Goal: Information Seeking & Learning: Learn about a topic

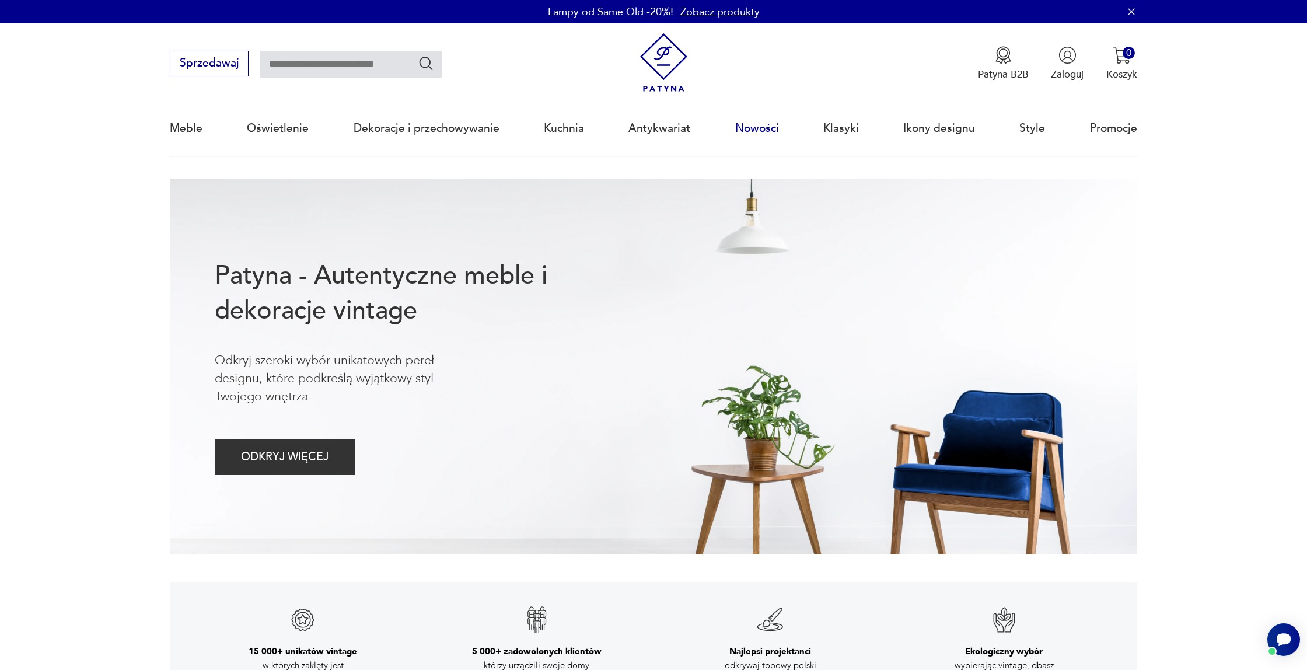
click at [748, 128] on link "Nowości" at bounding box center [757, 128] width 44 height 54
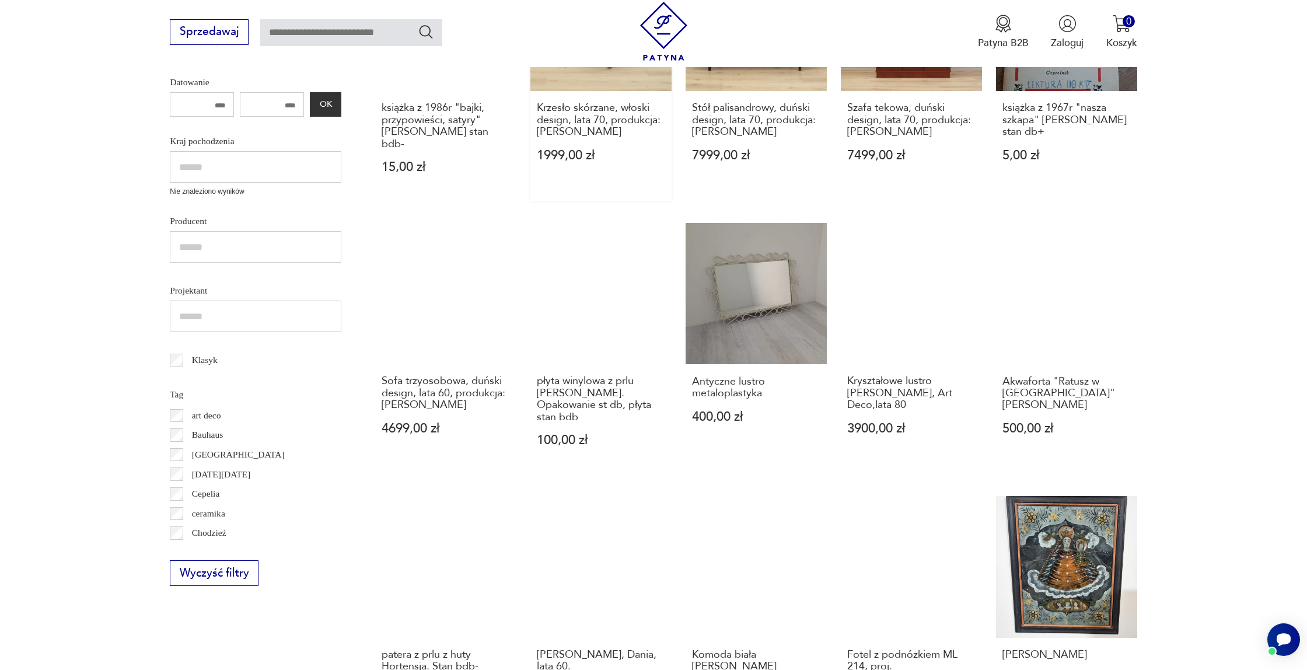
scroll to position [440, 0]
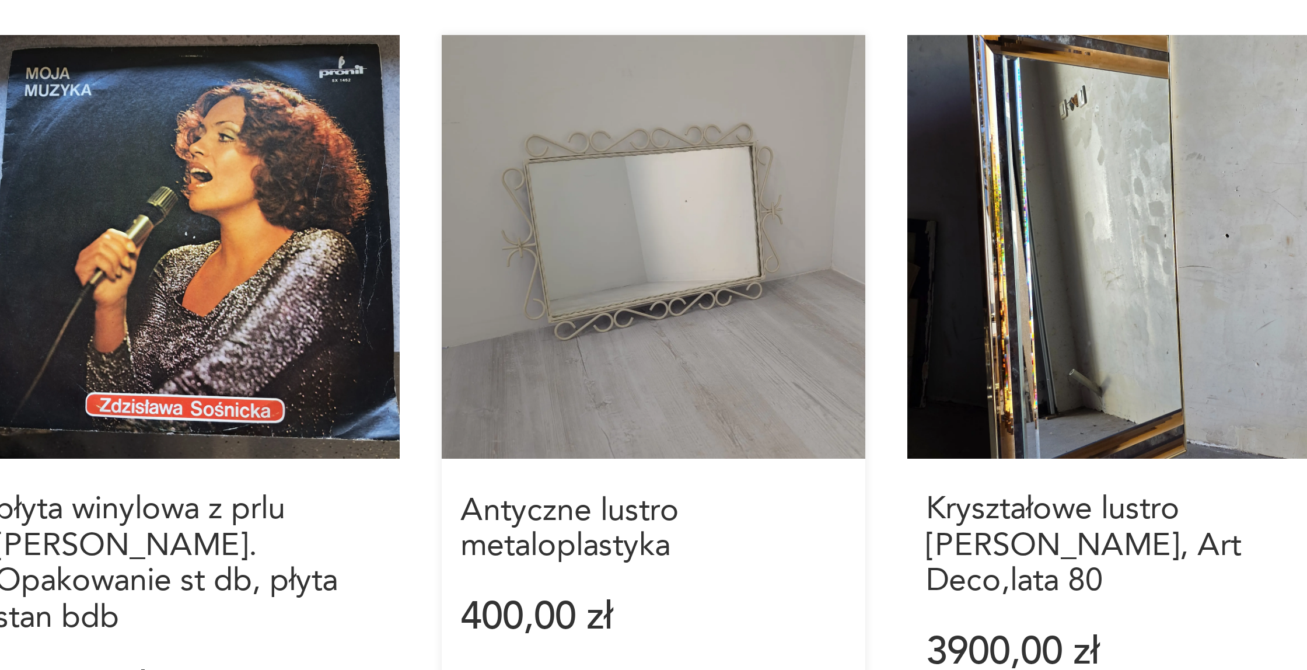
click at [793, 276] on link "Antyczne lustro metaloplastyka 400,00 zł" at bounding box center [755, 333] width 141 height 251
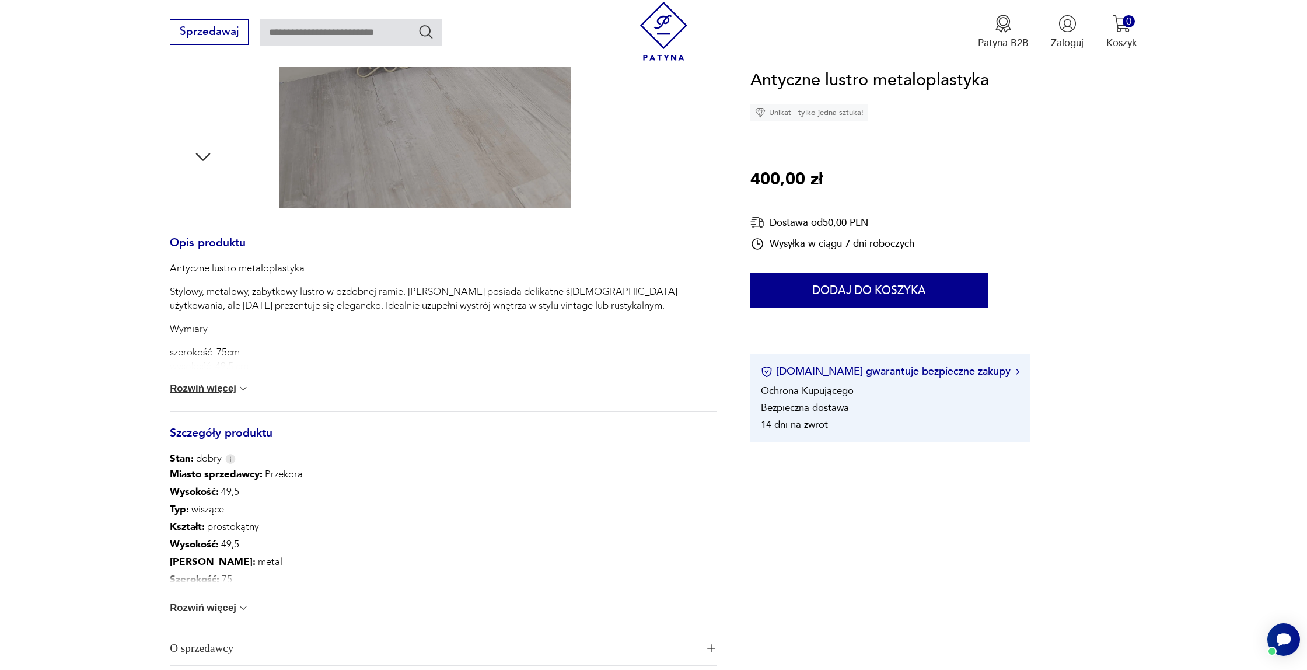
scroll to position [421, 0]
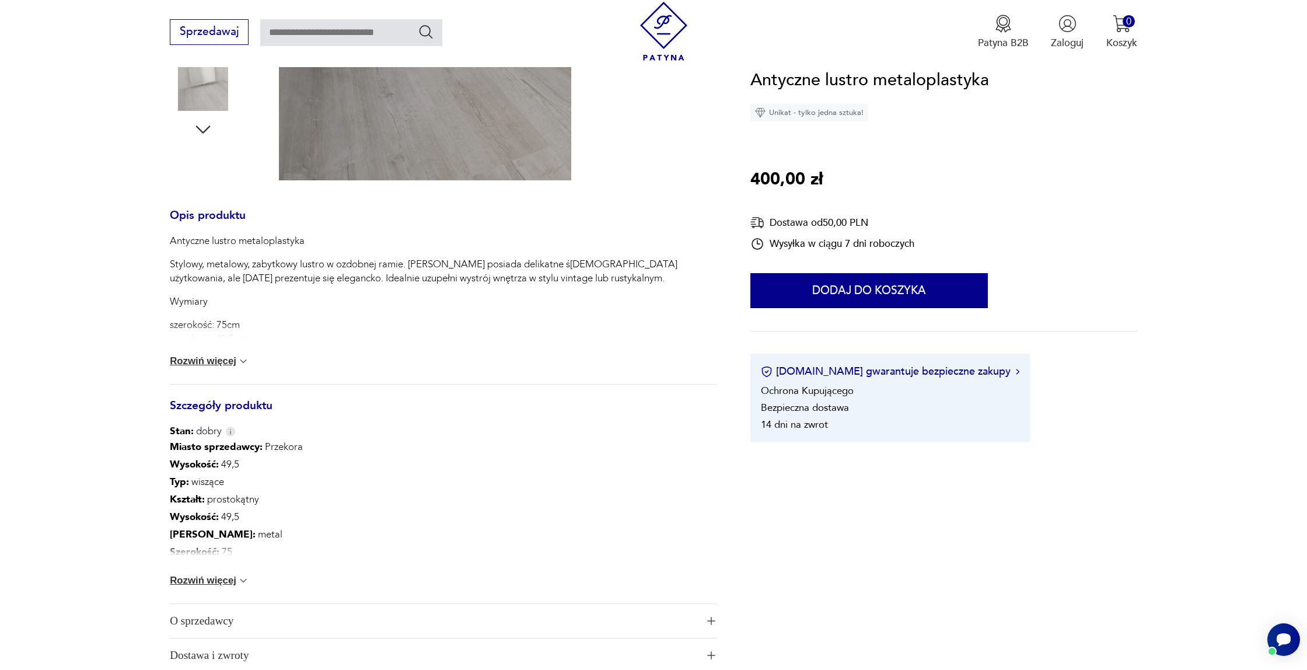
click at [212, 366] on button "Rozwiń więcej" at bounding box center [209, 361] width 79 height 12
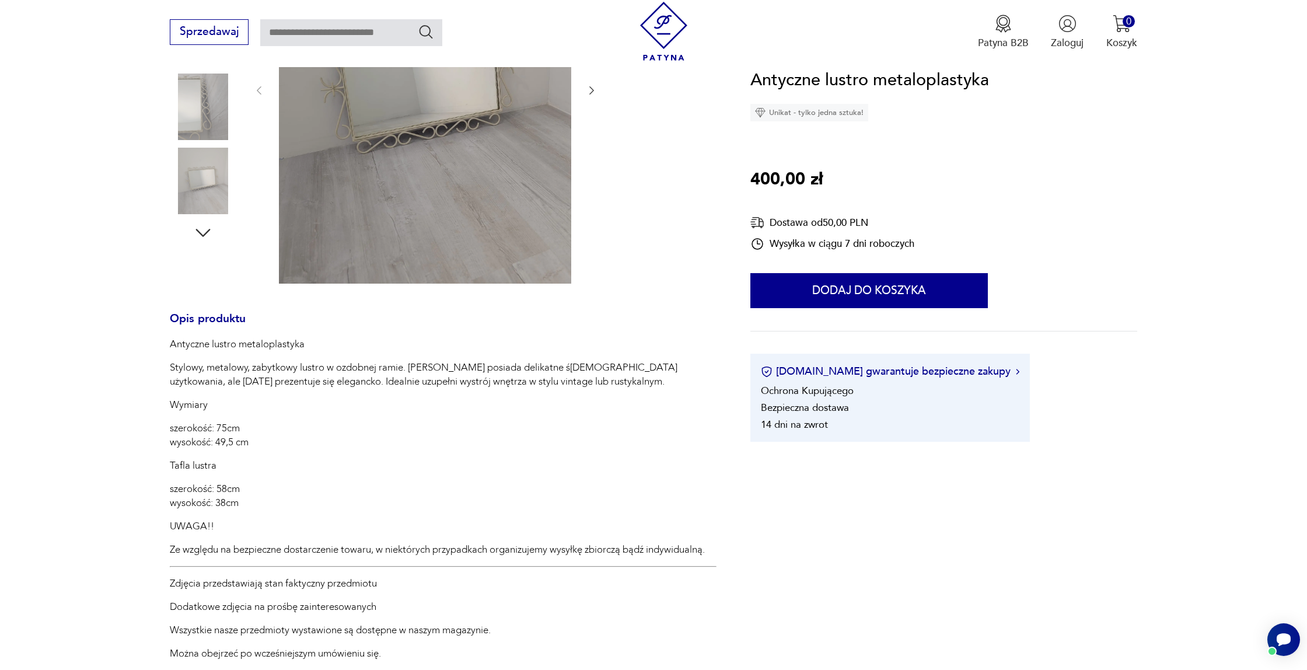
scroll to position [314, 0]
click at [544, 273] on img at bounding box center [425, 93] width 292 height 388
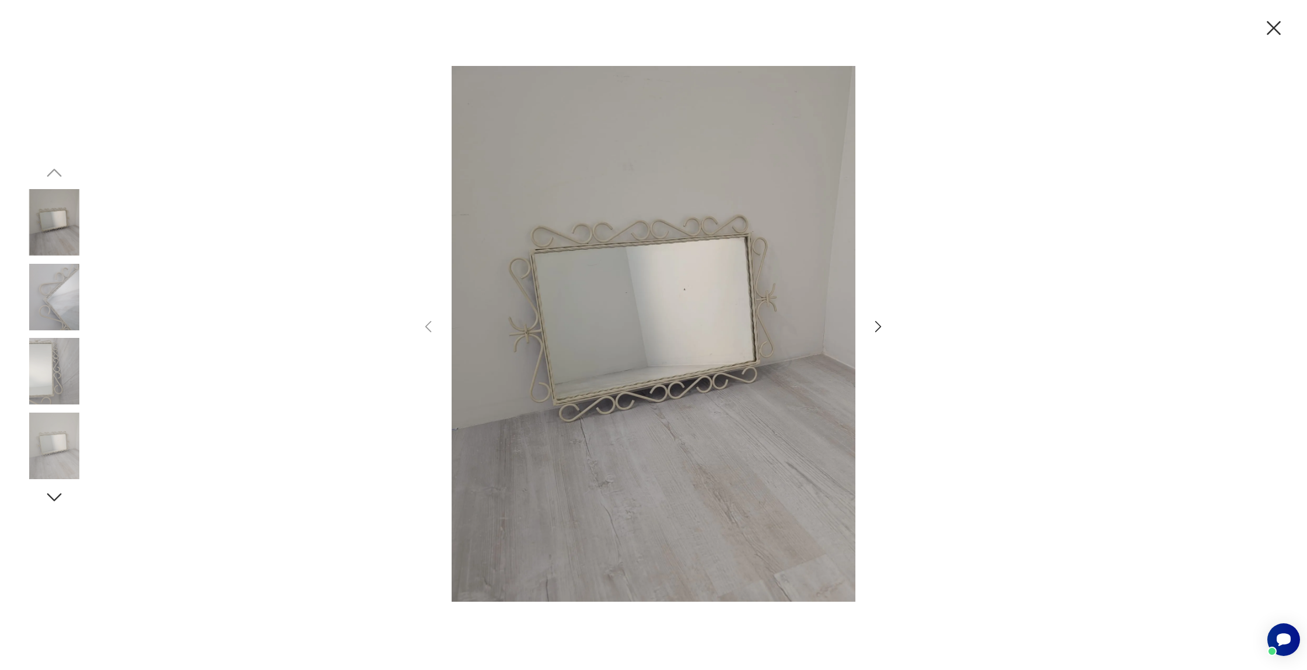
click at [882, 322] on icon "button" at bounding box center [878, 326] width 17 height 17
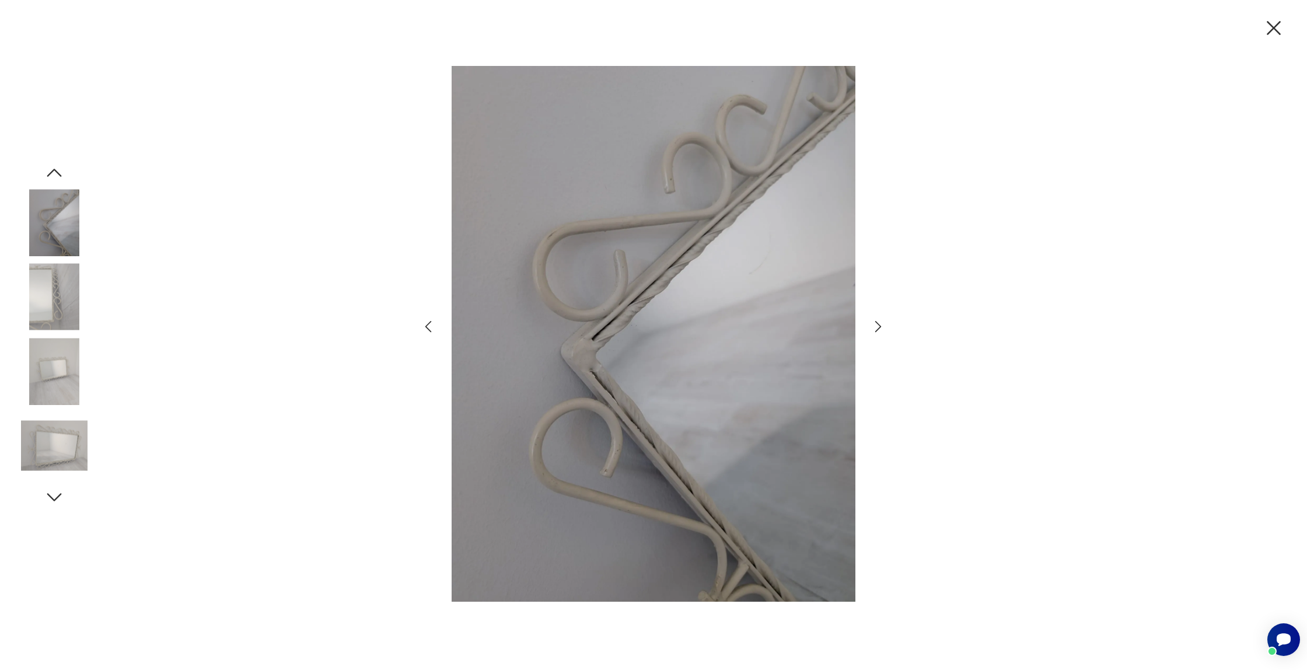
click at [882, 322] on icon "button" at bounding box center [878, 326] width 17 height 17
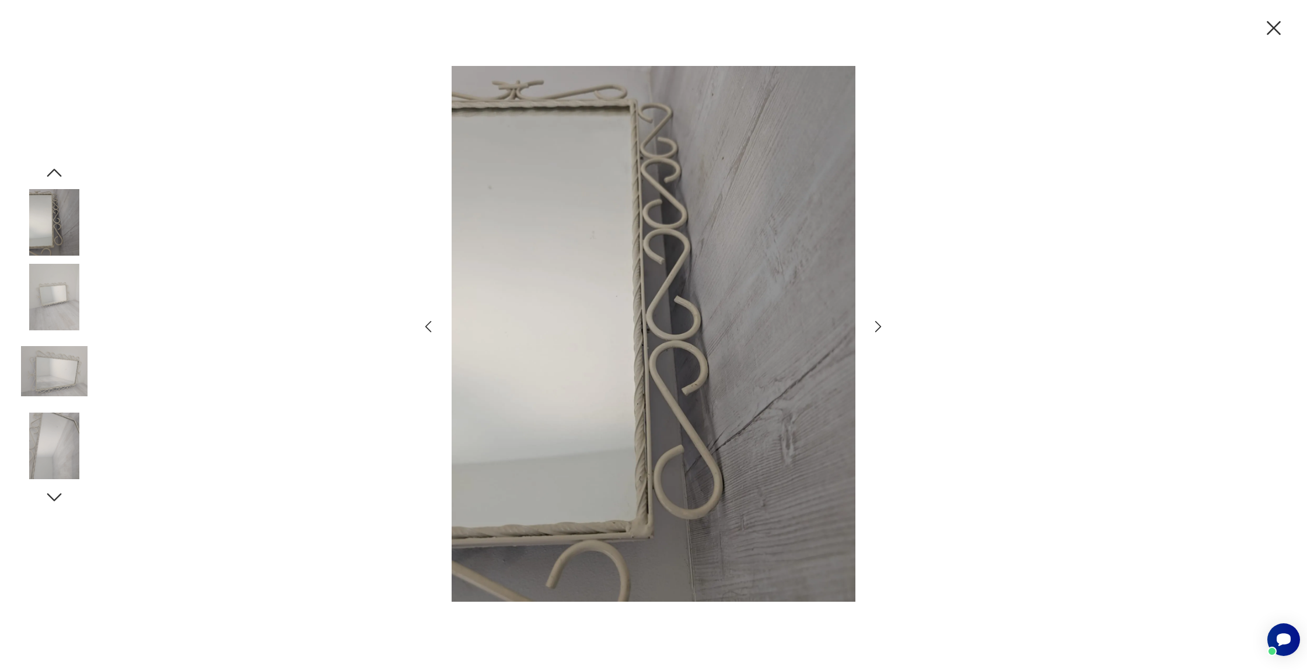
click at [881, 324] on icon "button" at bounding box center [878, 326] width 17 height 17
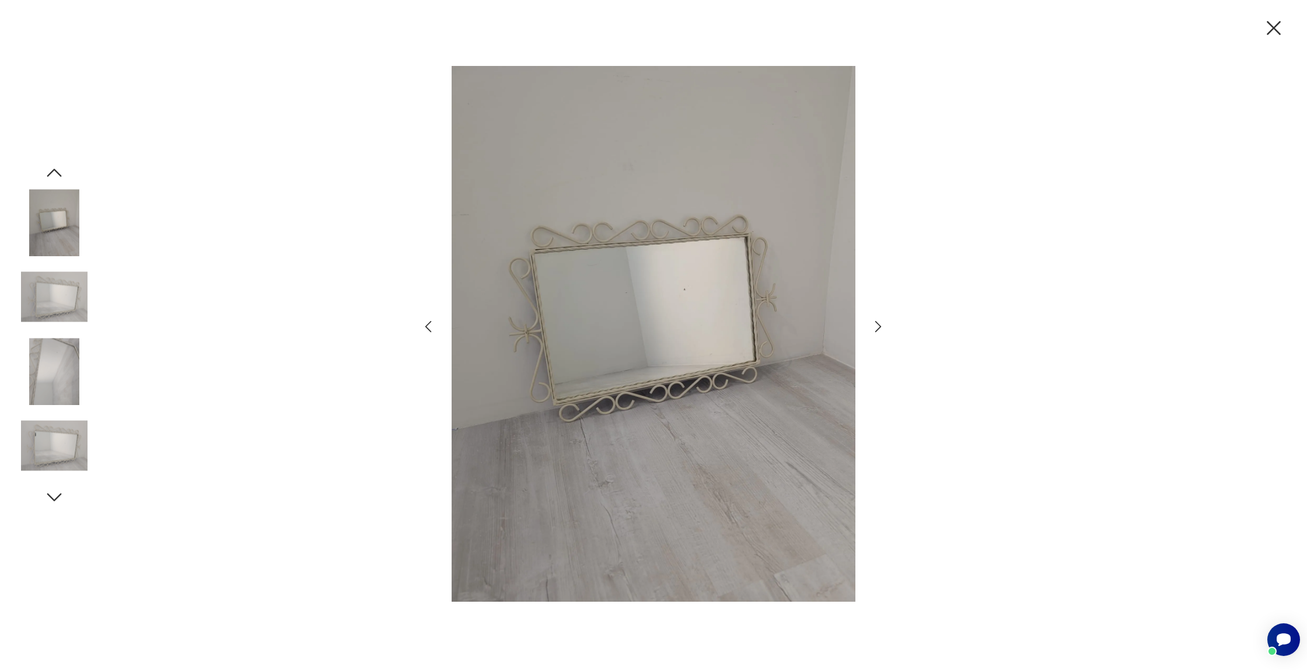
click at [881, 324] on icon "button" at bounding box center [878, 326] width 17 height 17
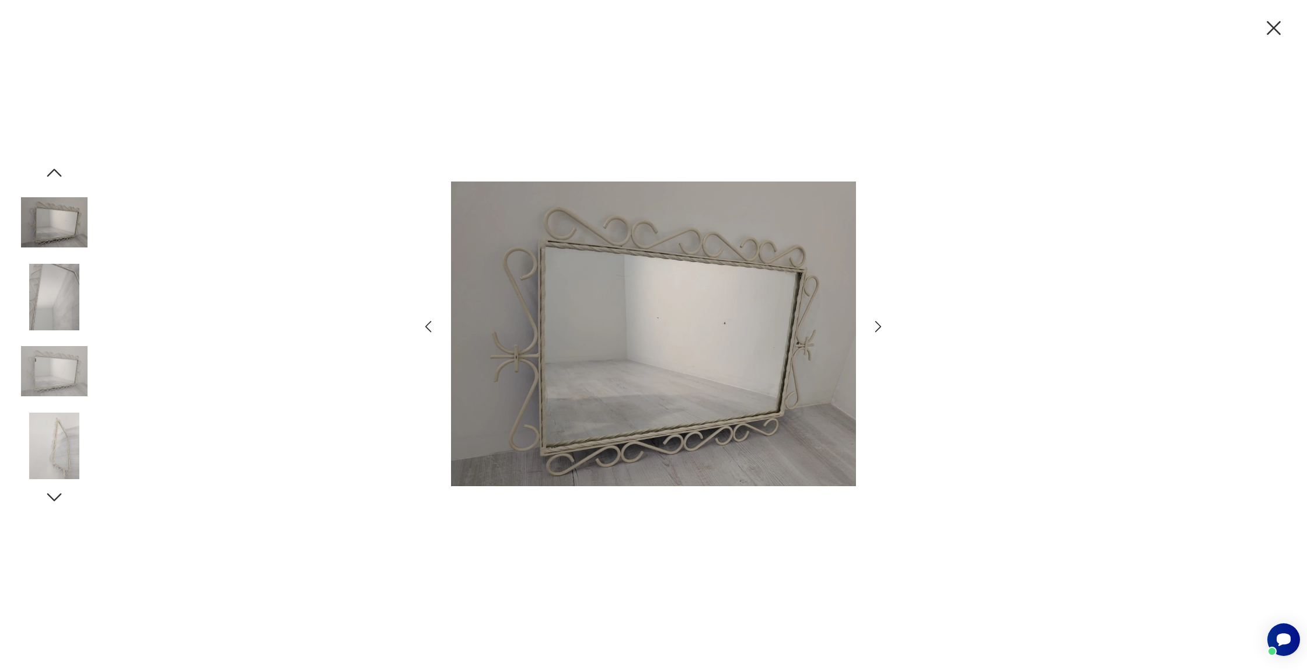
click at [881, 324] on icon "button" at bounding box center [878, 326] width 17 height 17
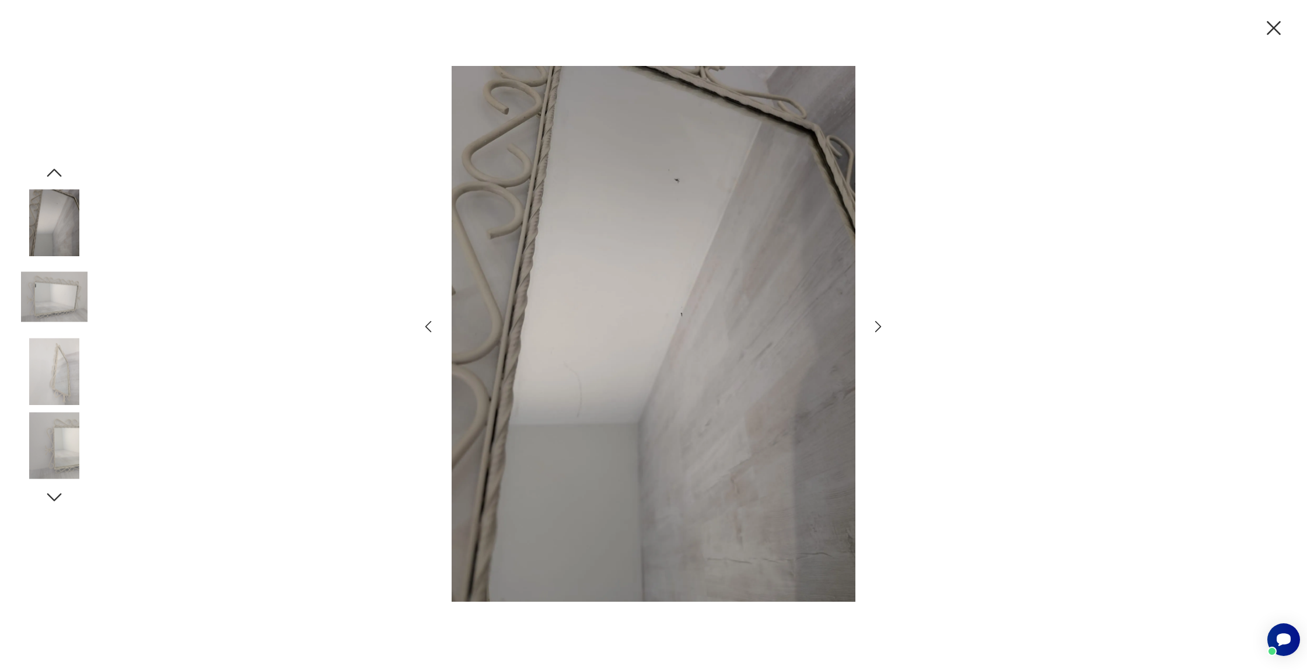
click at [881, 324] on icon "button" at bounding box center [878, 326] width 17 height 17
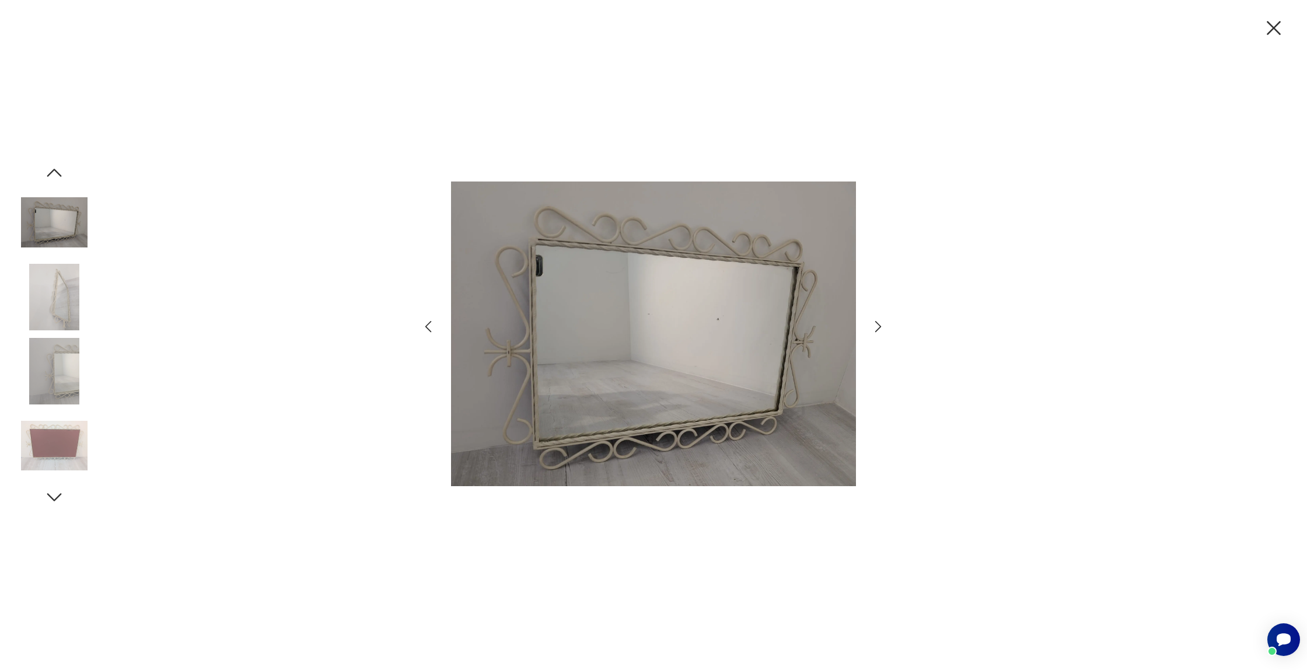
click at [881, 324] on icon "button" at bounding box center [878, 326] width 17 height 17
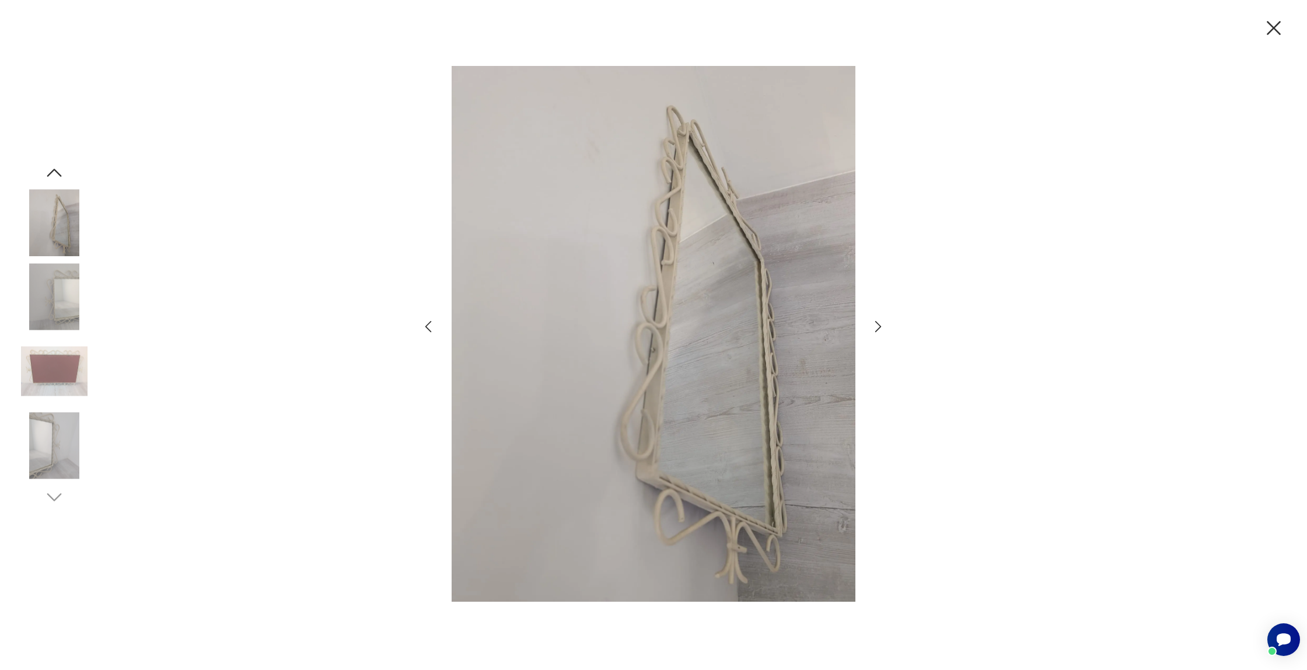
click at [881, 324] on icon "button" at bounding box center [878, 326] width 17 height 17
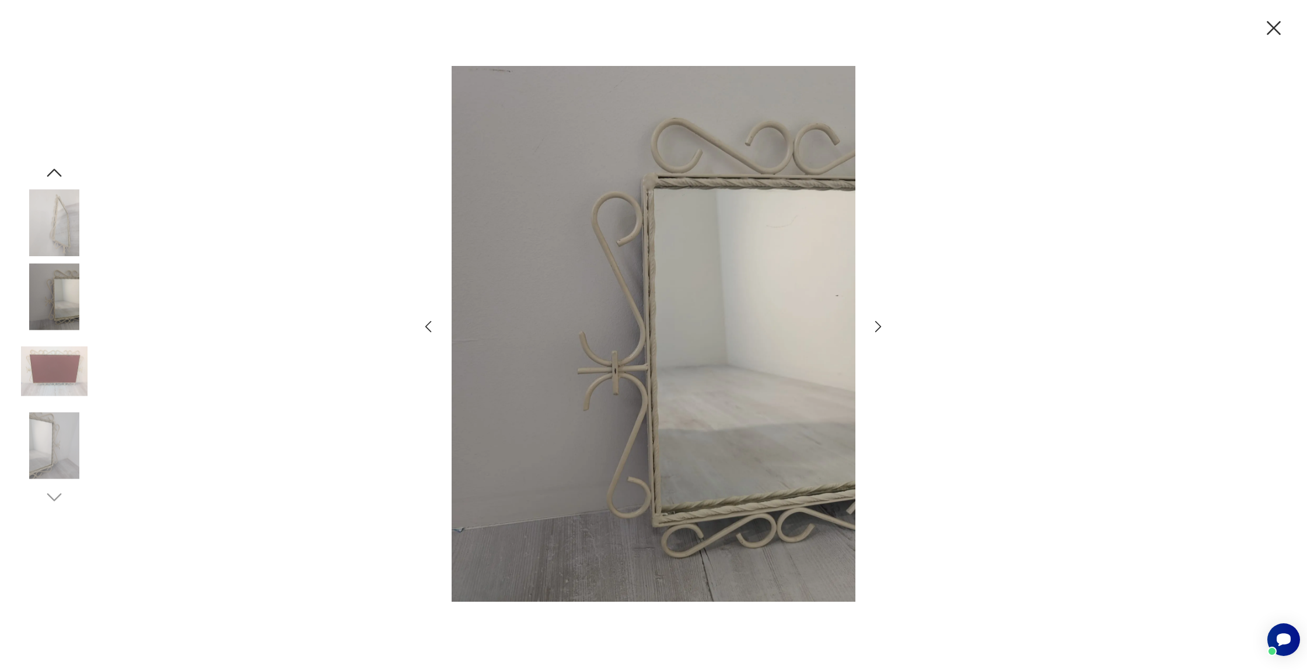
click at [881, 324] on icon "button" at bounding box center [878, 326] width 17 height 17
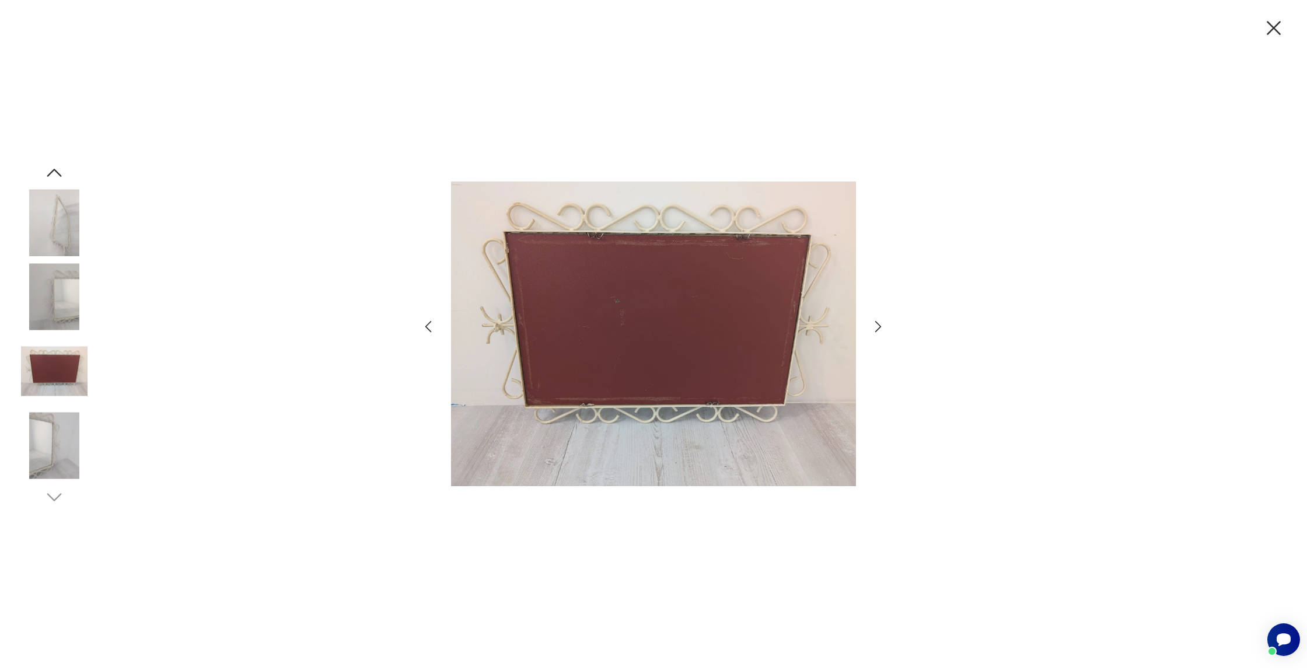
click at [881, 324] on icon "button" at bounding box center [878, 326] width 17 height 17
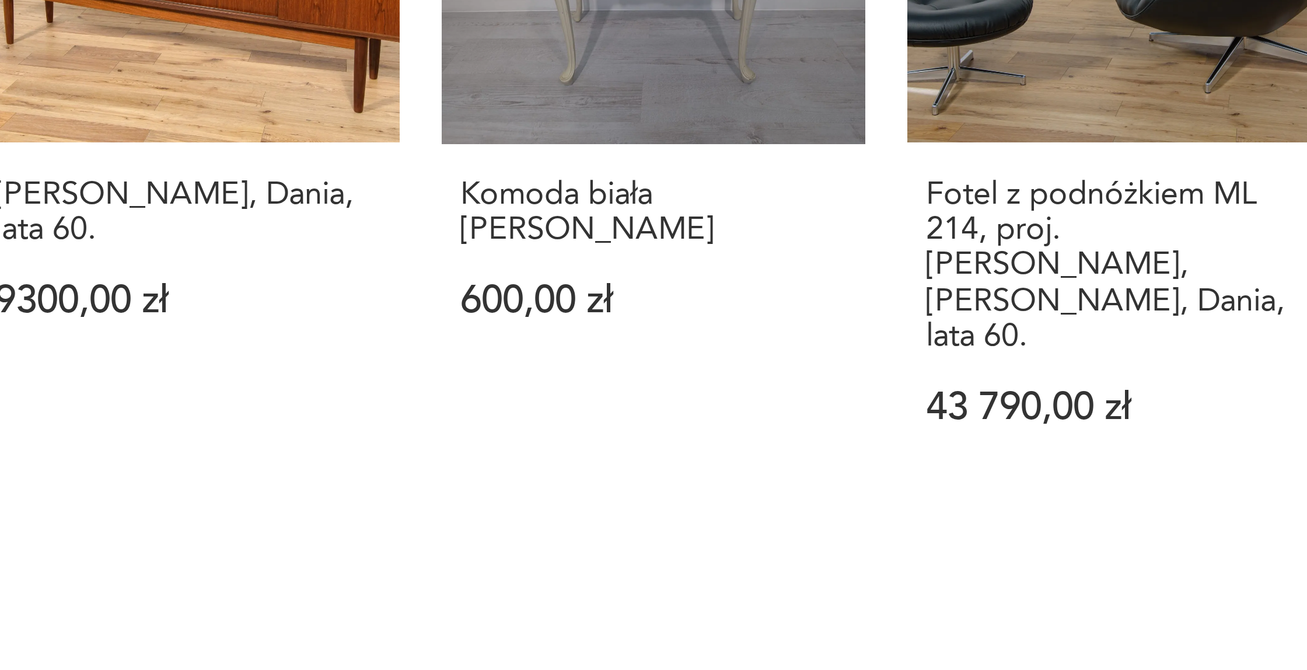
scroll to position [1290, 0]
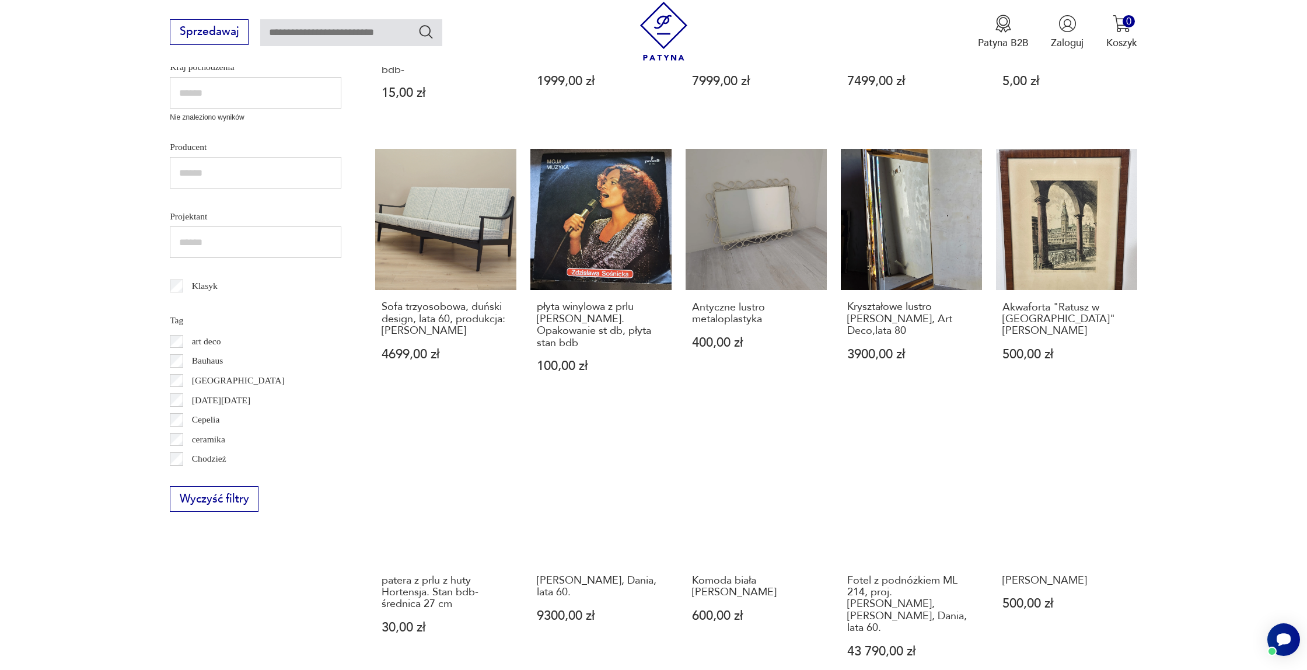
scroll to position [491, 0]
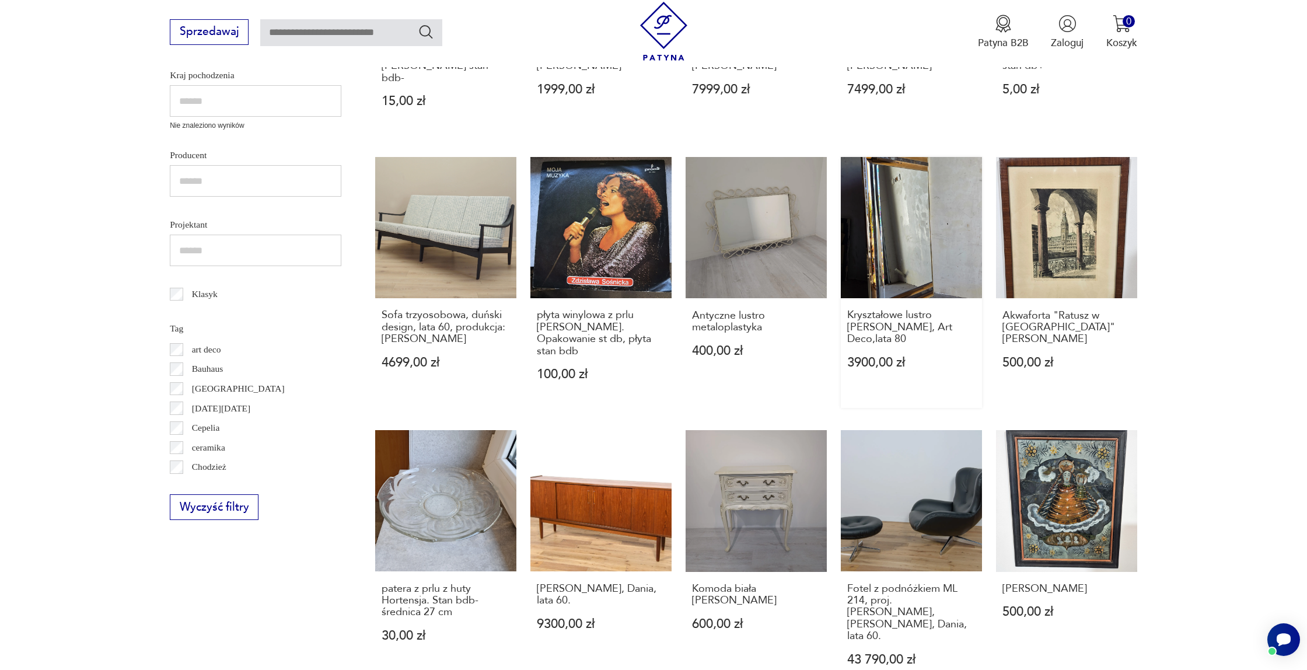
click at [888, 193] on link "Kryształowe lustro Schoninger, Art Deco,lata 80 3900,00 zł" at bounding box center [911, 282] width 141 height 251
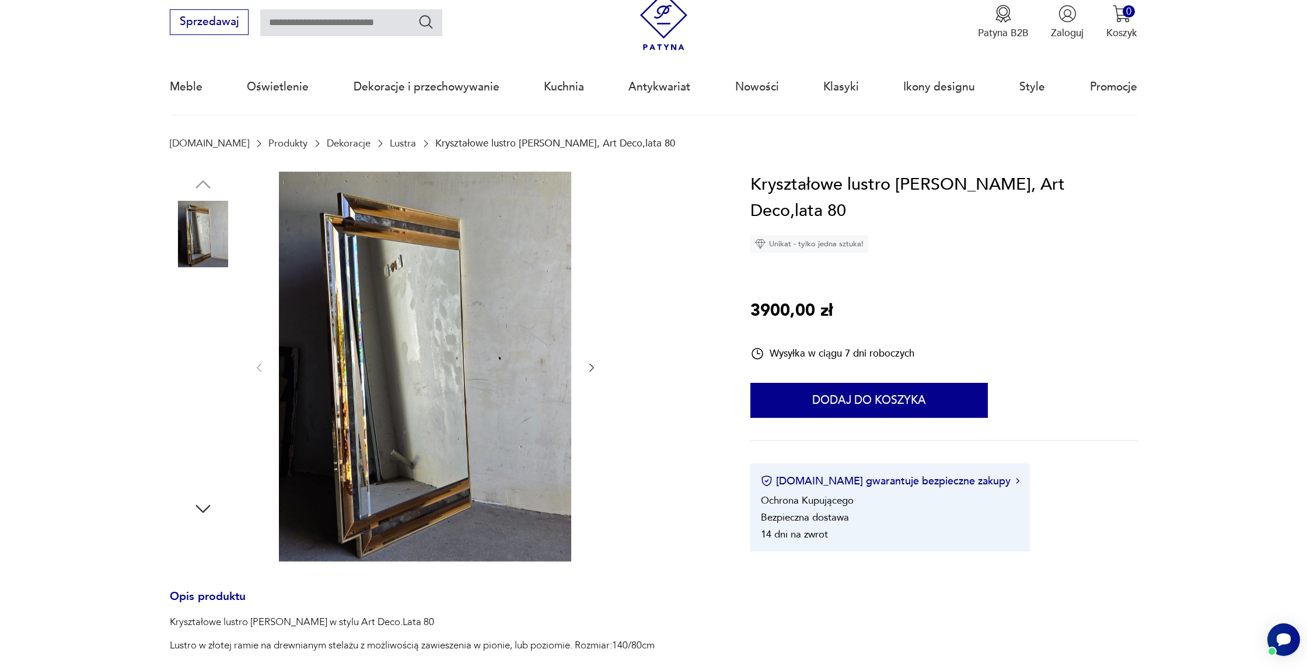
scroll to position [49, 0]
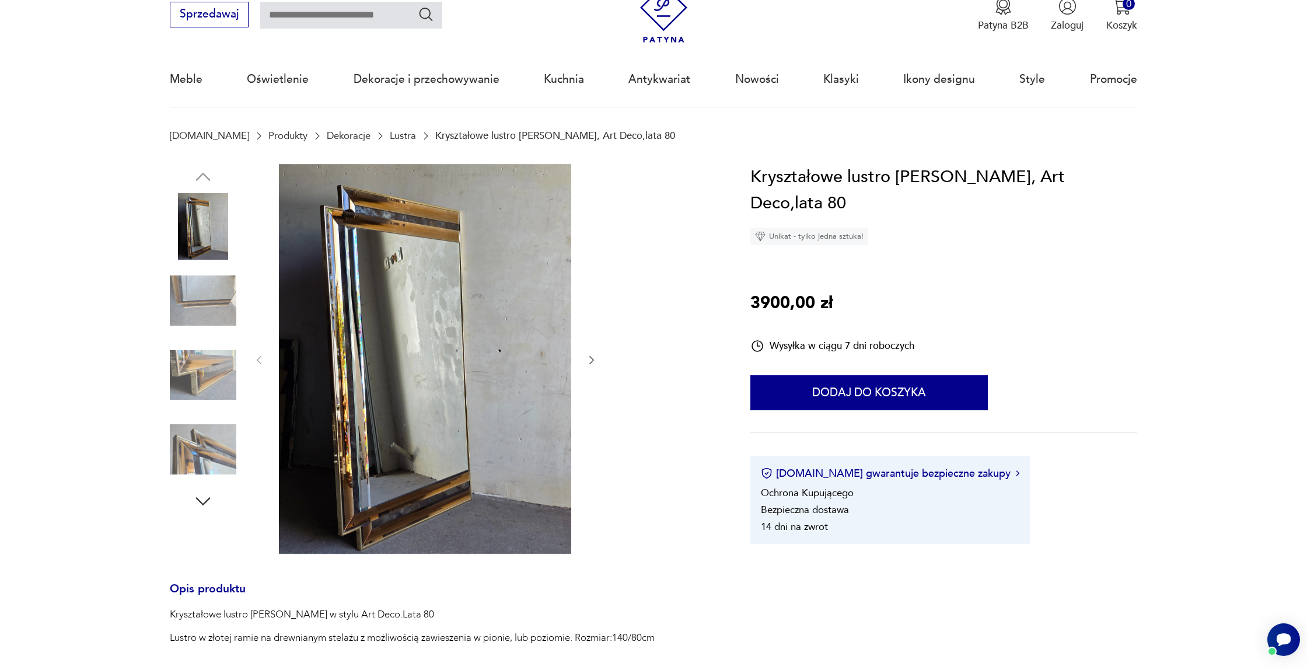
click at [194, 351] on img at bounding box center [203, 375] width 66 height 66
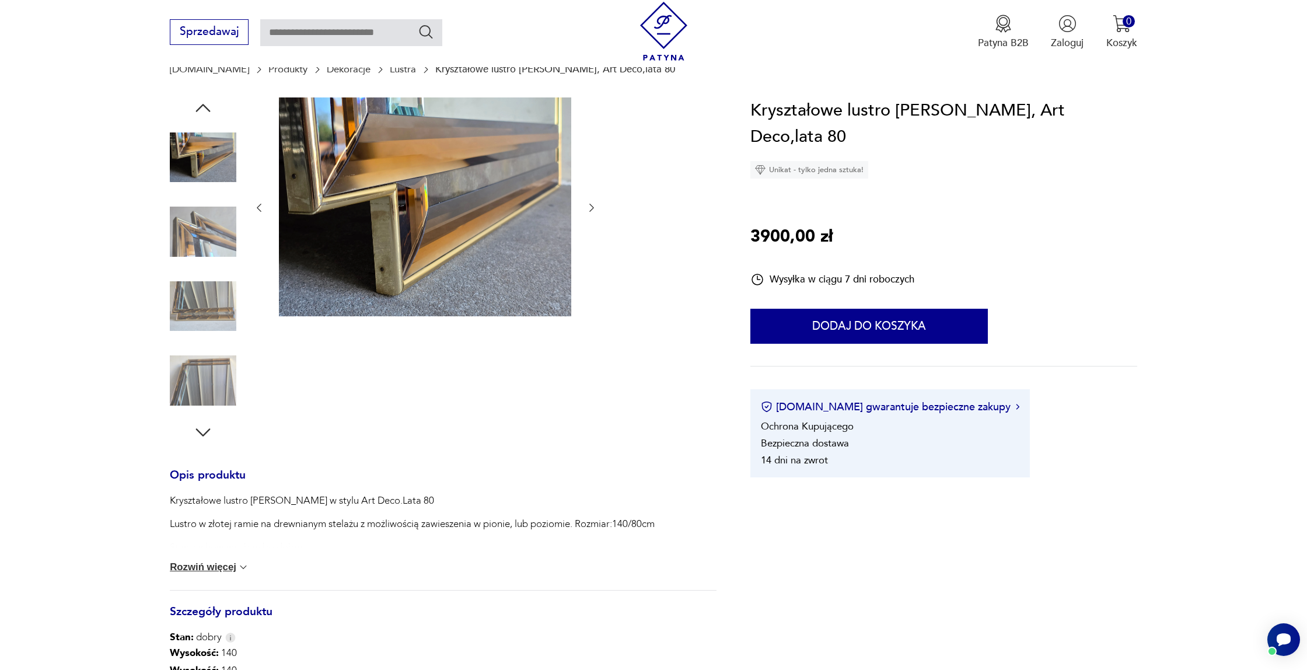
scroll to position [118, 0]
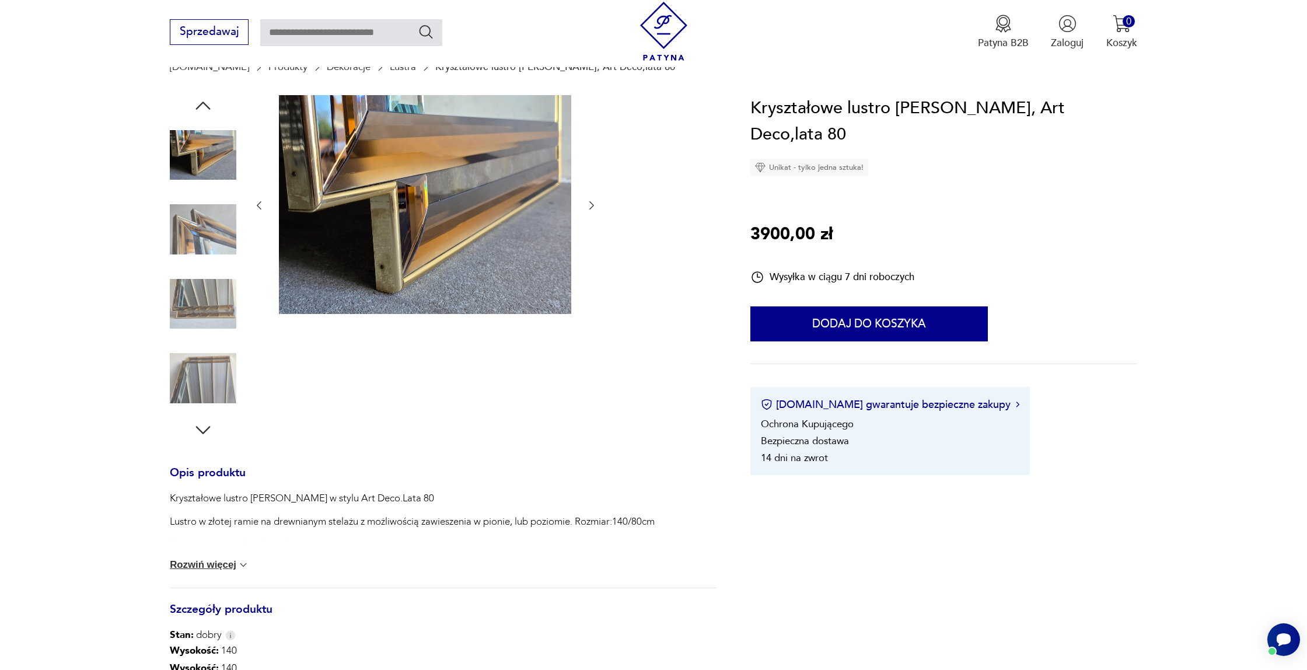
click at [194, 351] on img at bounding box center [203, 378] width 66 height 66
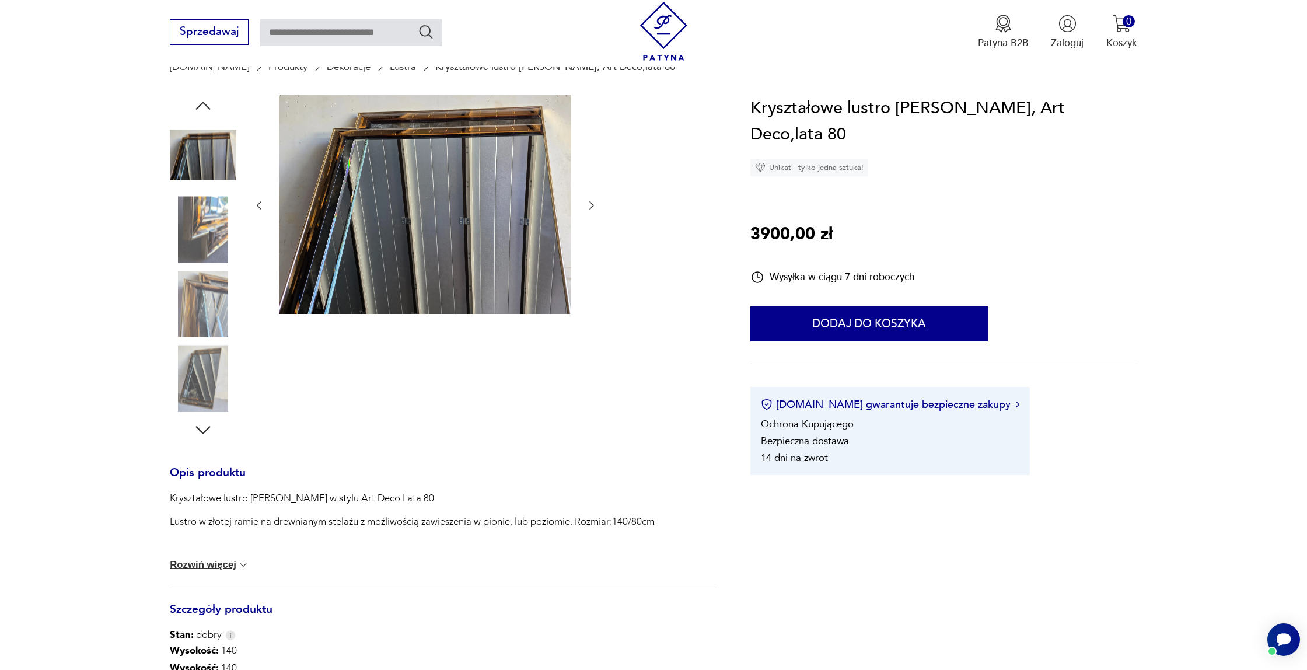
click at [194, 351] on img at bounding box center [203, 378] width 66 height 66
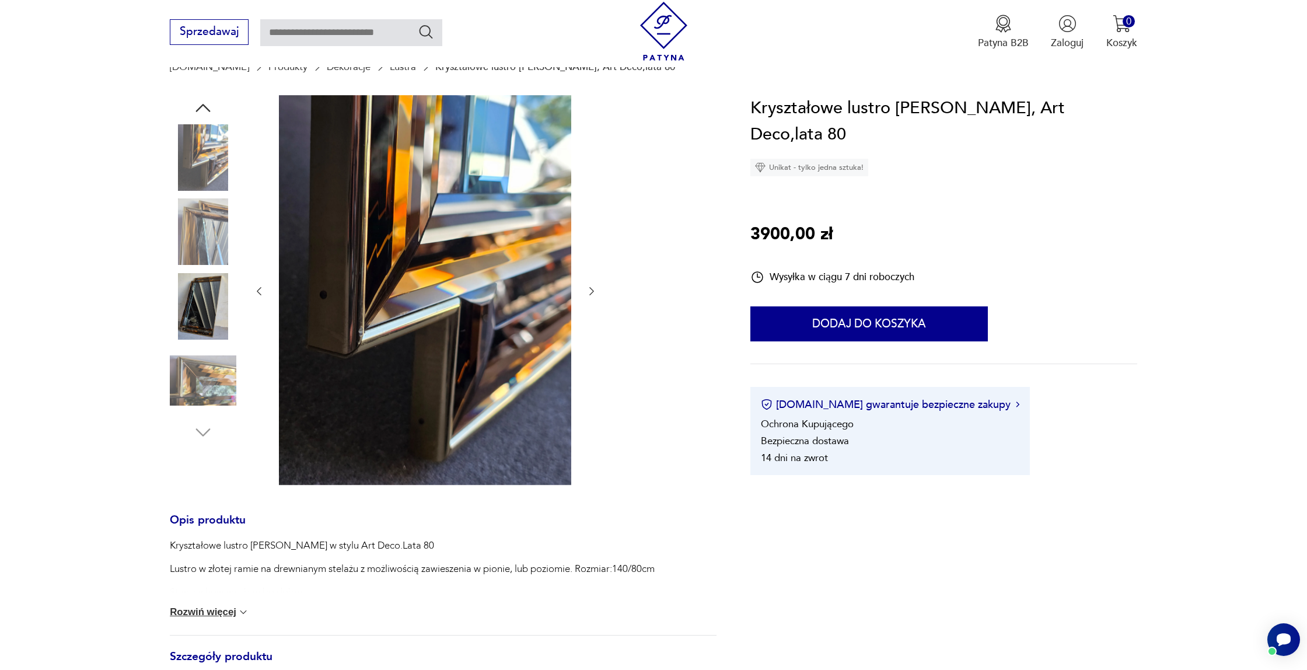
click at [194, 351] on img at bounding box center [203, 380] width 66 height 66
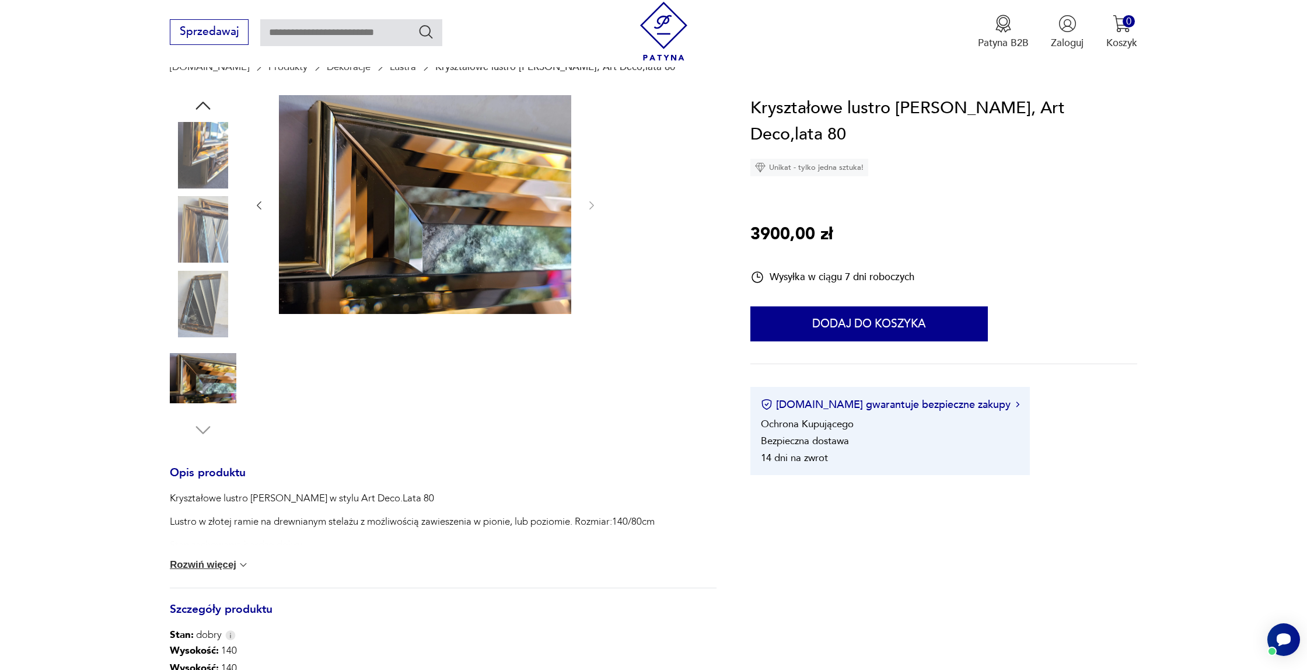
click at [195, 339] on div at bounding box center [203, 268] width 66 height 292
click at [198, 296] on img at bounding box center [203, 304] width 66 height 66
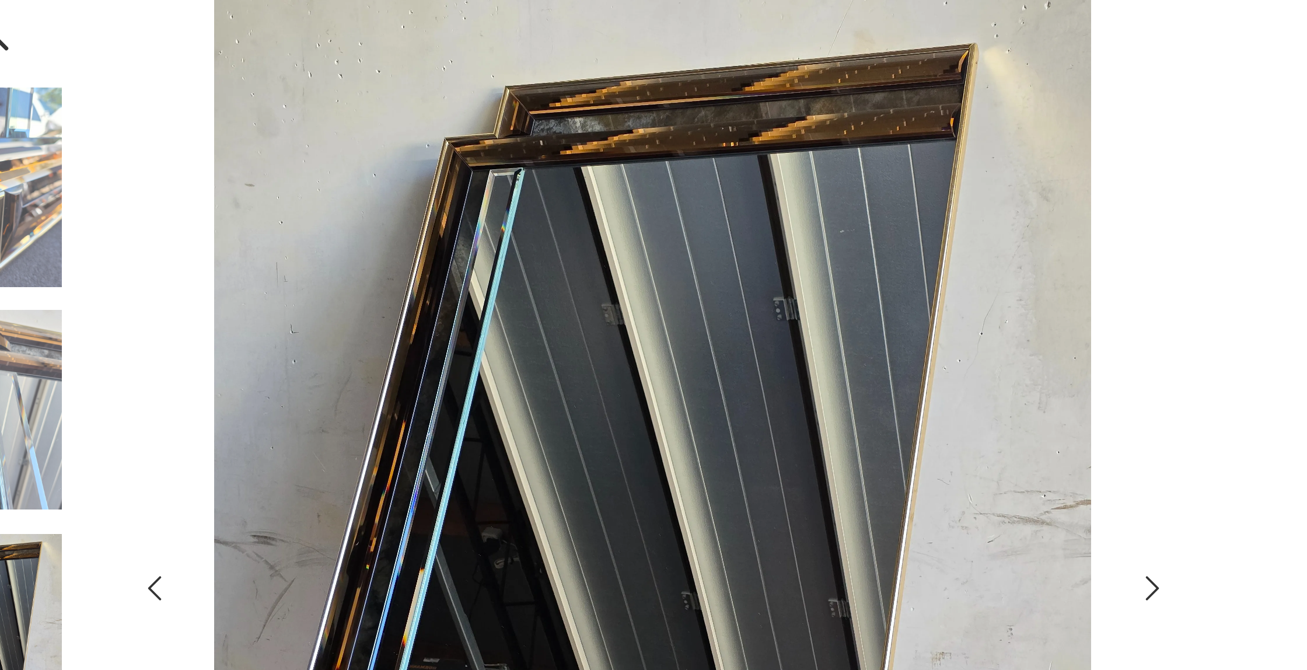
click at [355, 188] on img at bounding box center [425, 290] width 292 height 390
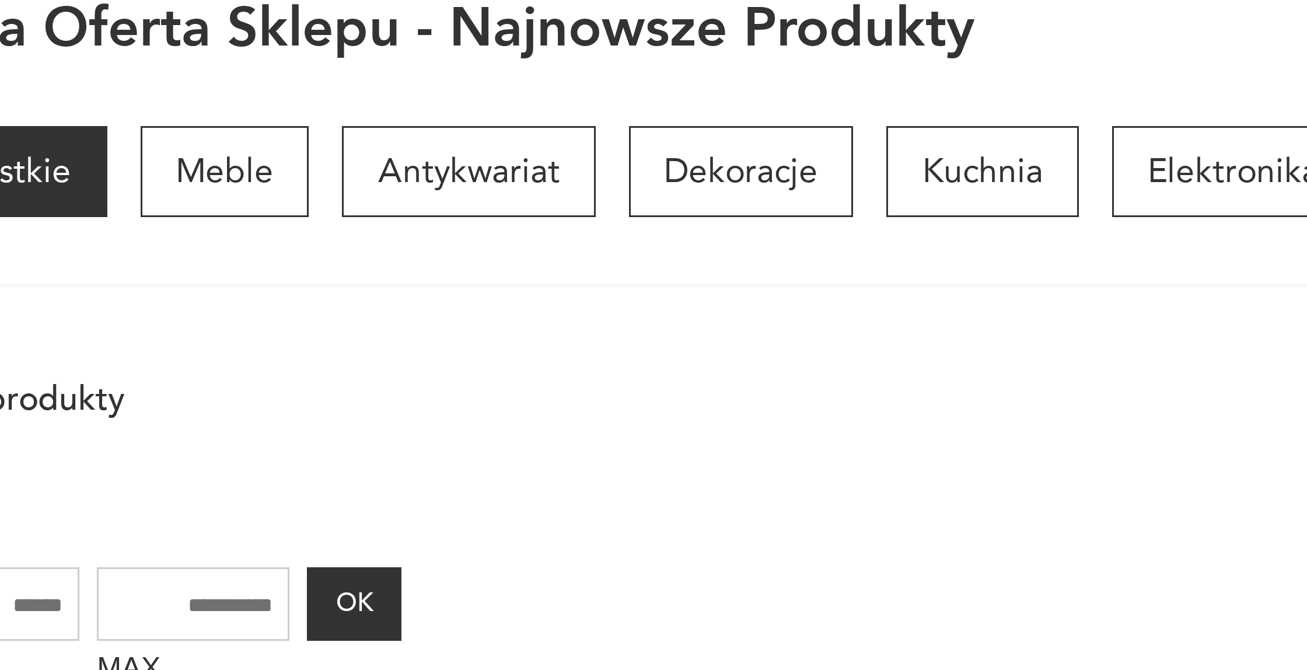
scroll to position [491, 0]
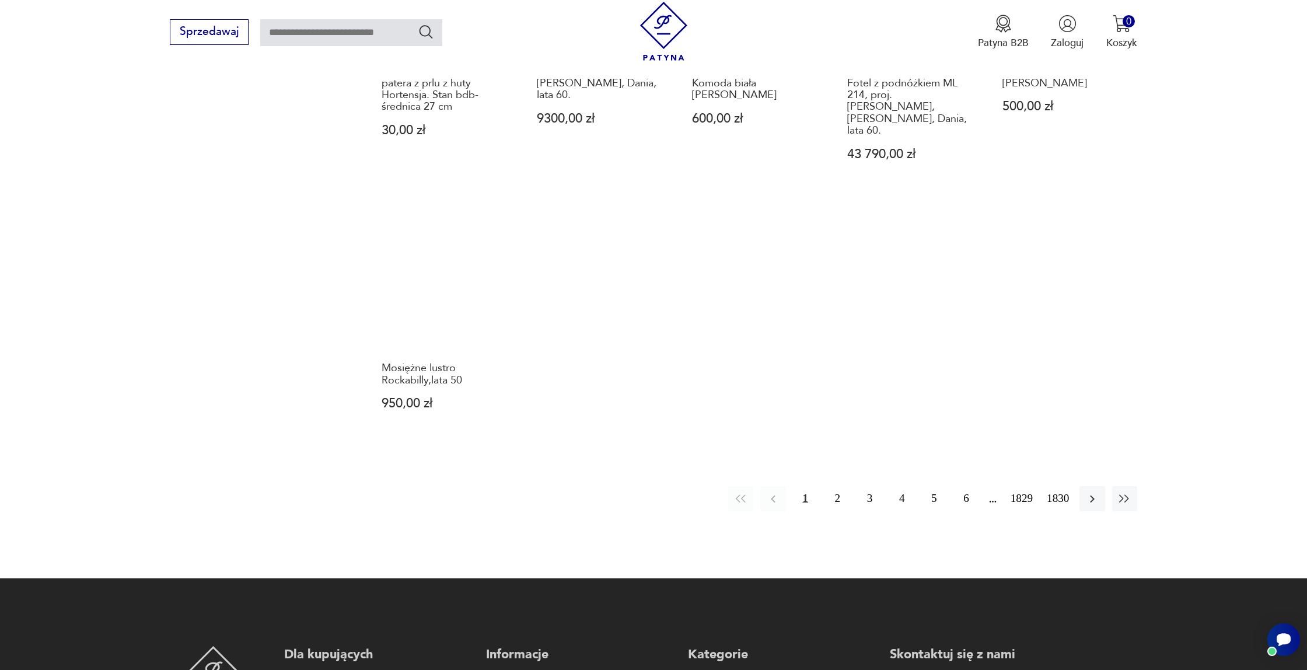
scroll to position [1004, 0]
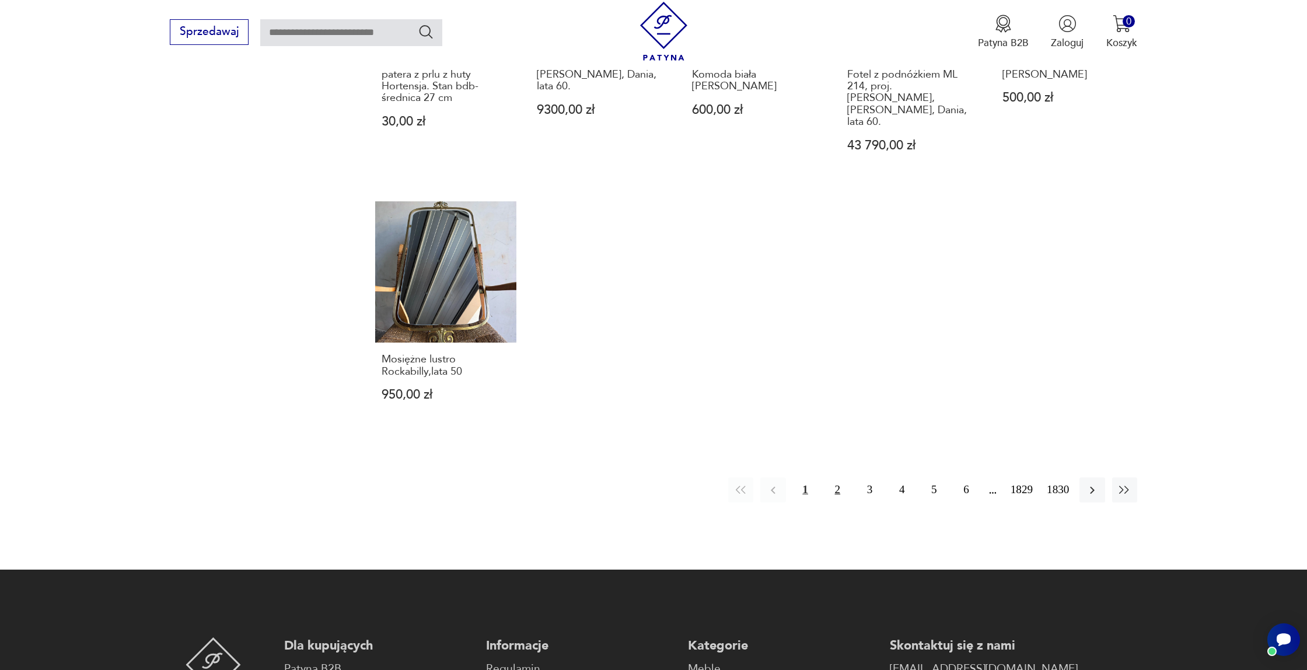
click at [835, 477] on button "2" at bounding box center [837, 489] width 25 height 25
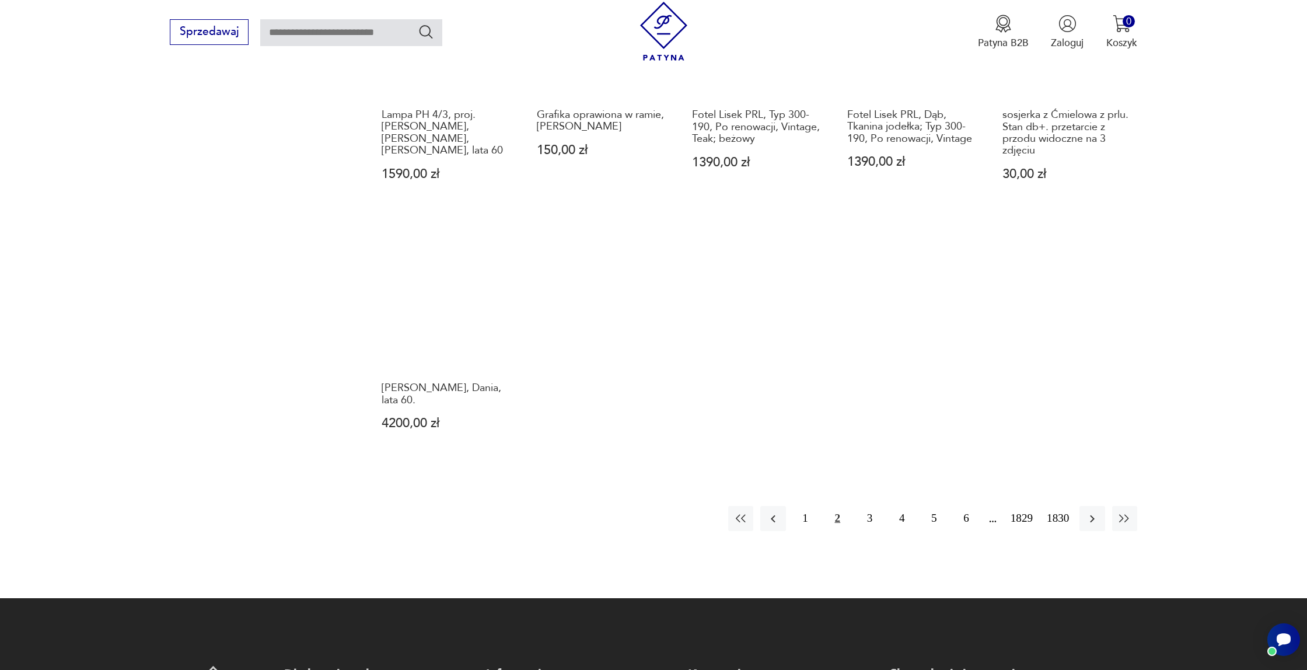
scroll to position [976, 0]
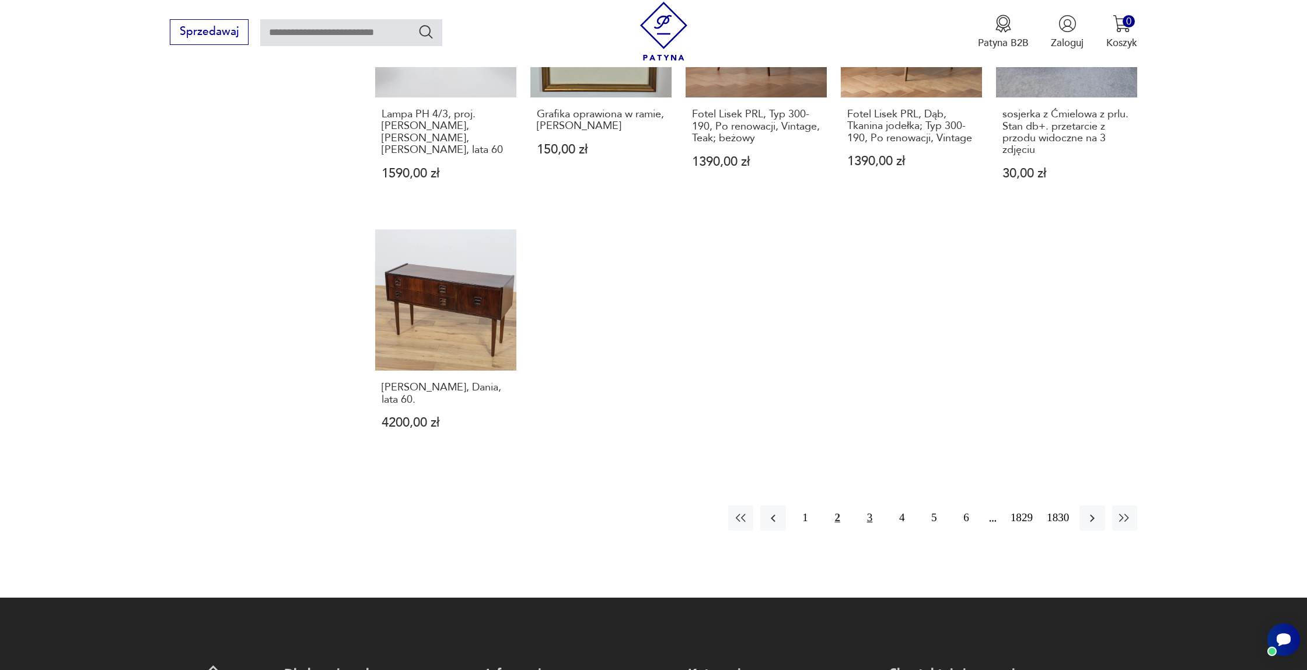
click at [862, 505] on button "3" at bounding box center [869, 517] width 25 height 25
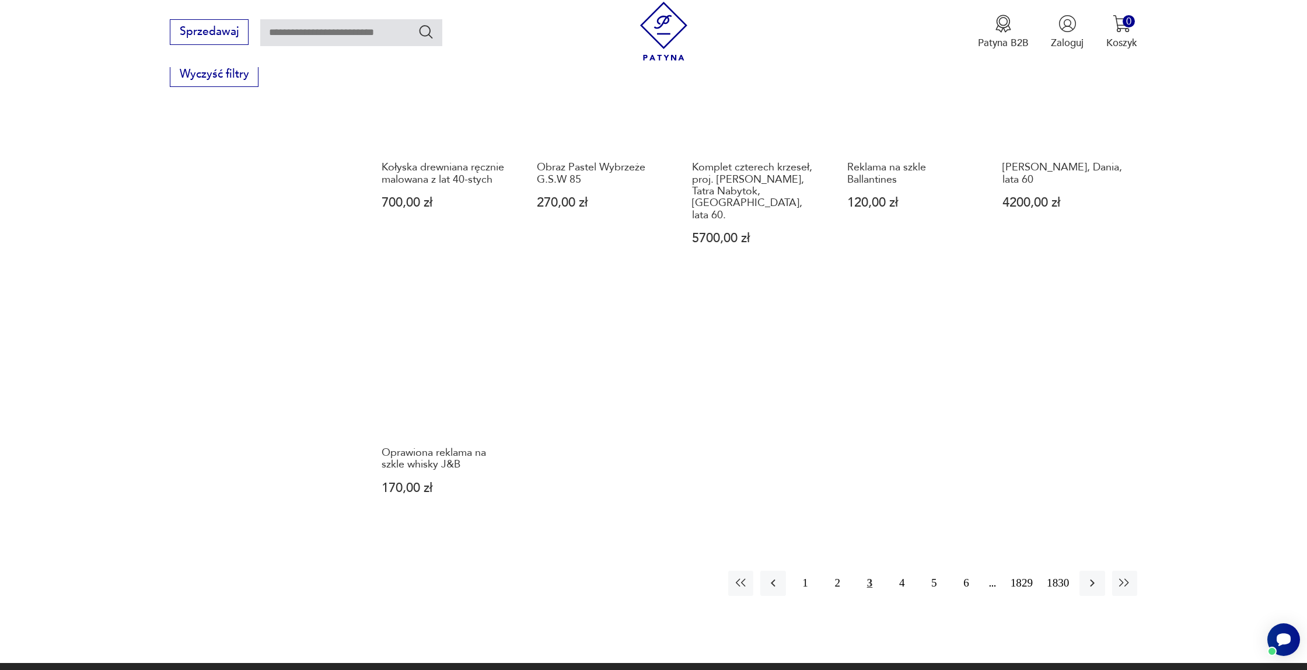
scroll to position [943, 0]
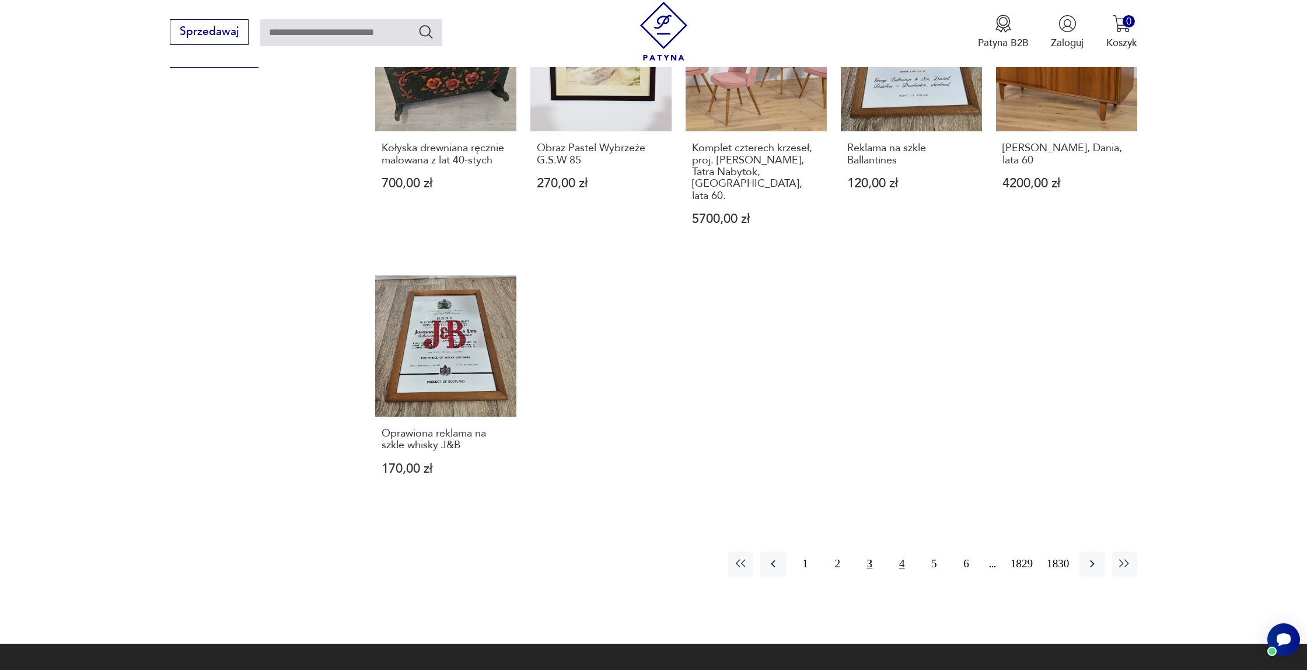
click at [897, 551] on button "4" at bounding box center [901, 563] width 25 height 25
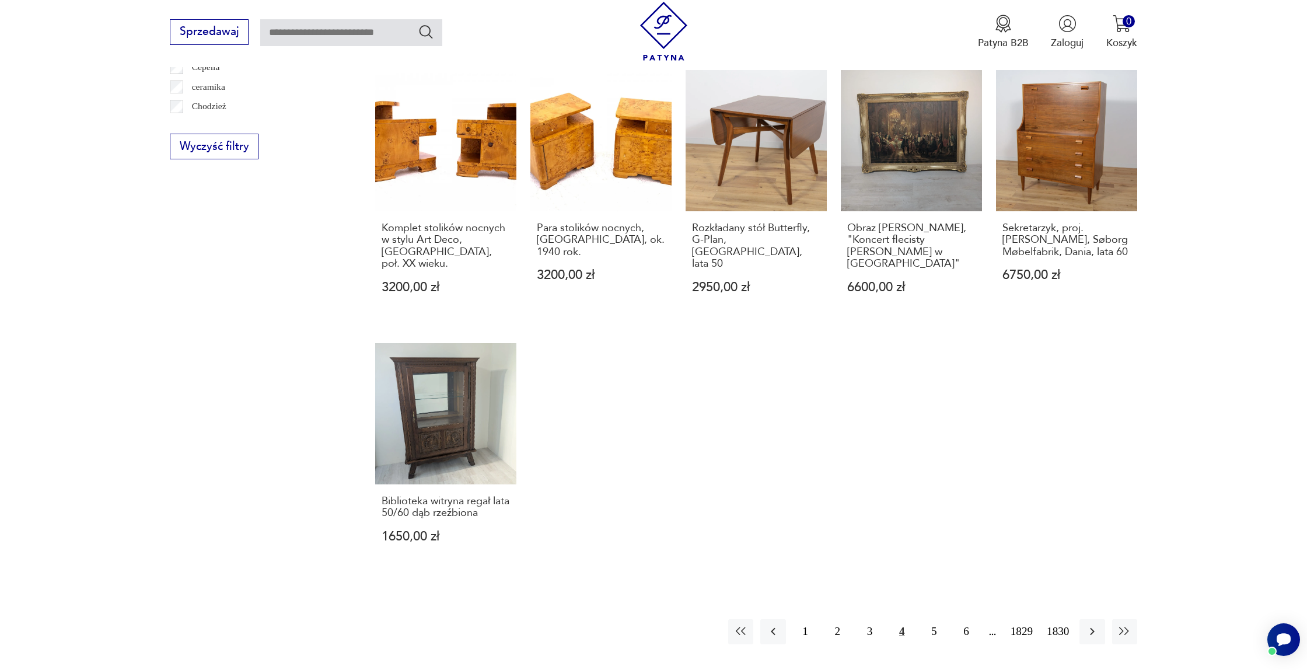
scroll to position [862, 0]
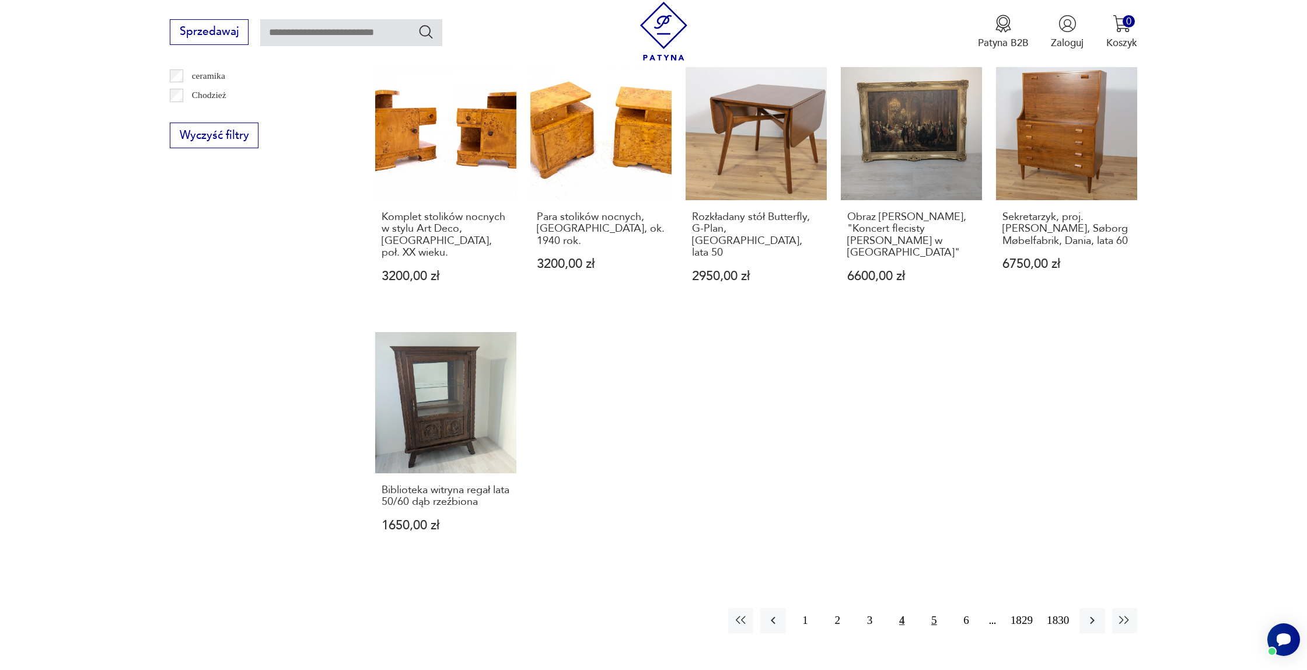
click at [927, 608] on button "5" at bounding box center [933, 620] width 25 height 25
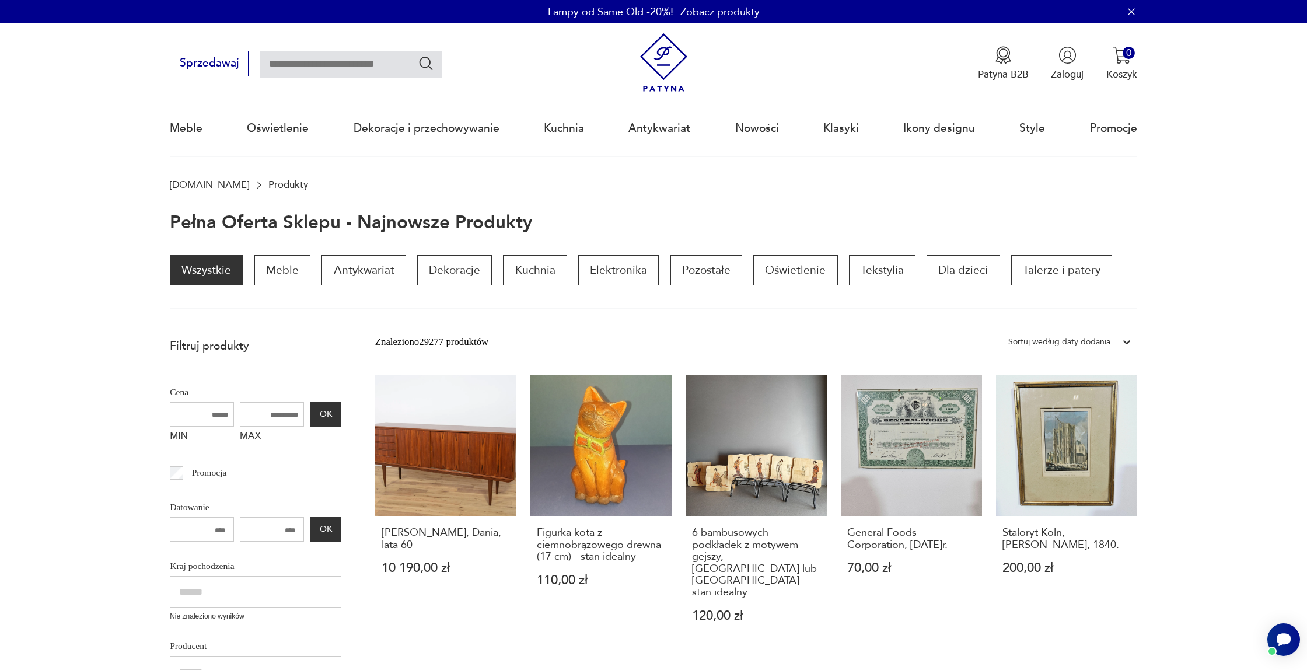
click at [712, 14] on link "Zobacz produkty" at bounding box center [719, 12] width 79 height 15
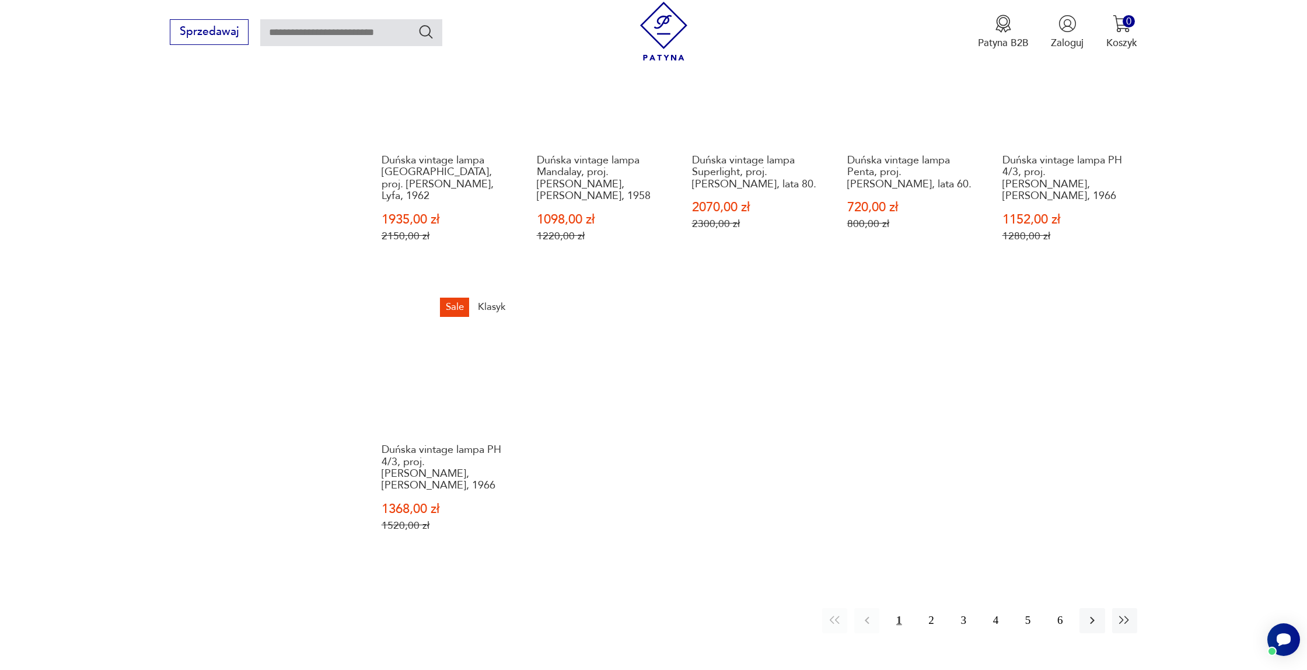
scroll to position [1119, 0]
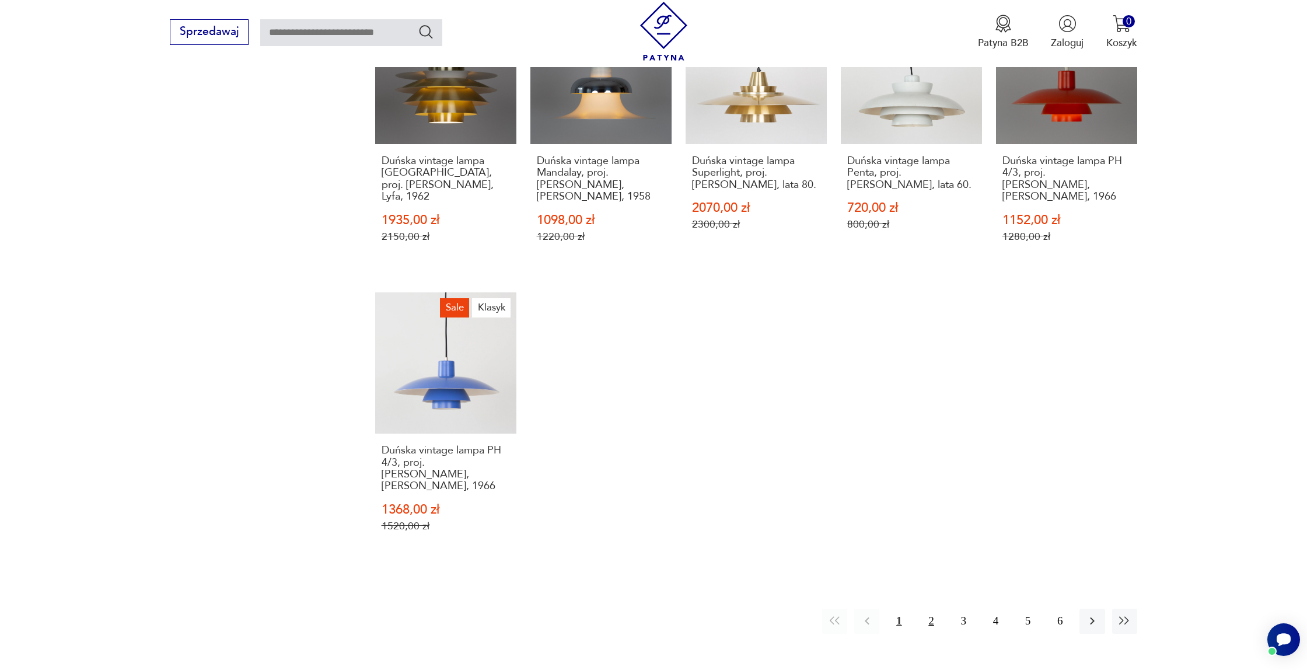
click at [938, 608] on button "2" at bounding box center [931, 620] width 25 height 25
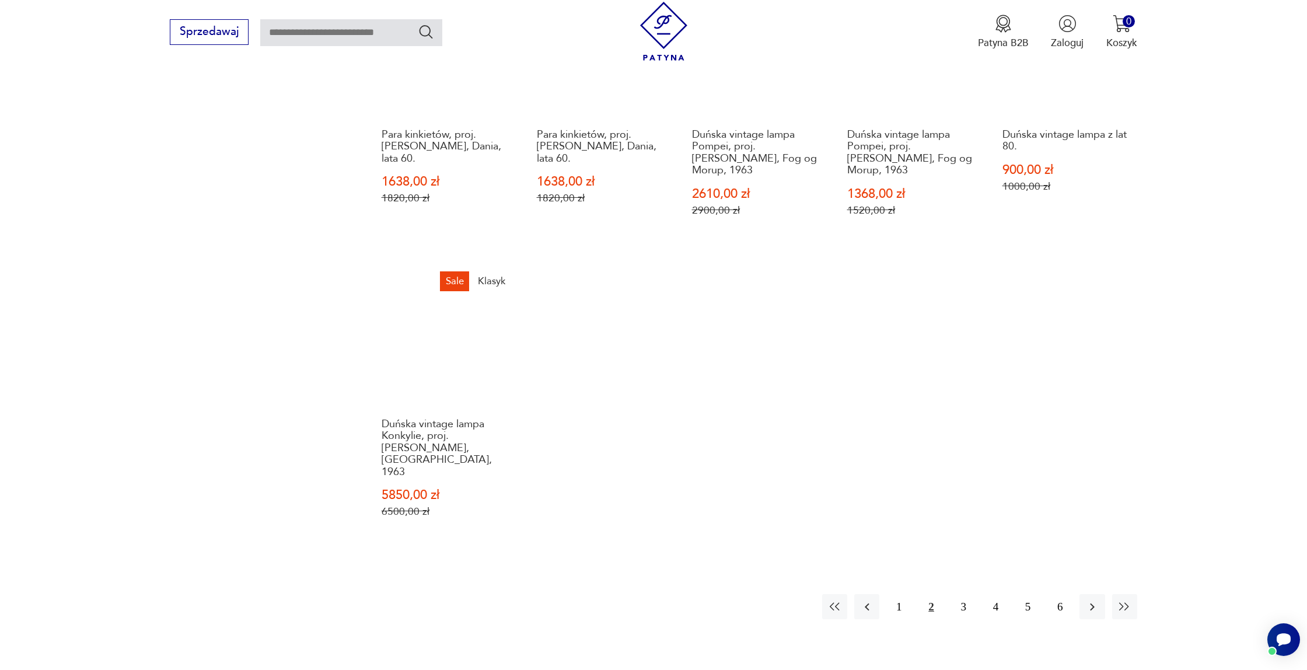
scroll to position [1166, 0]
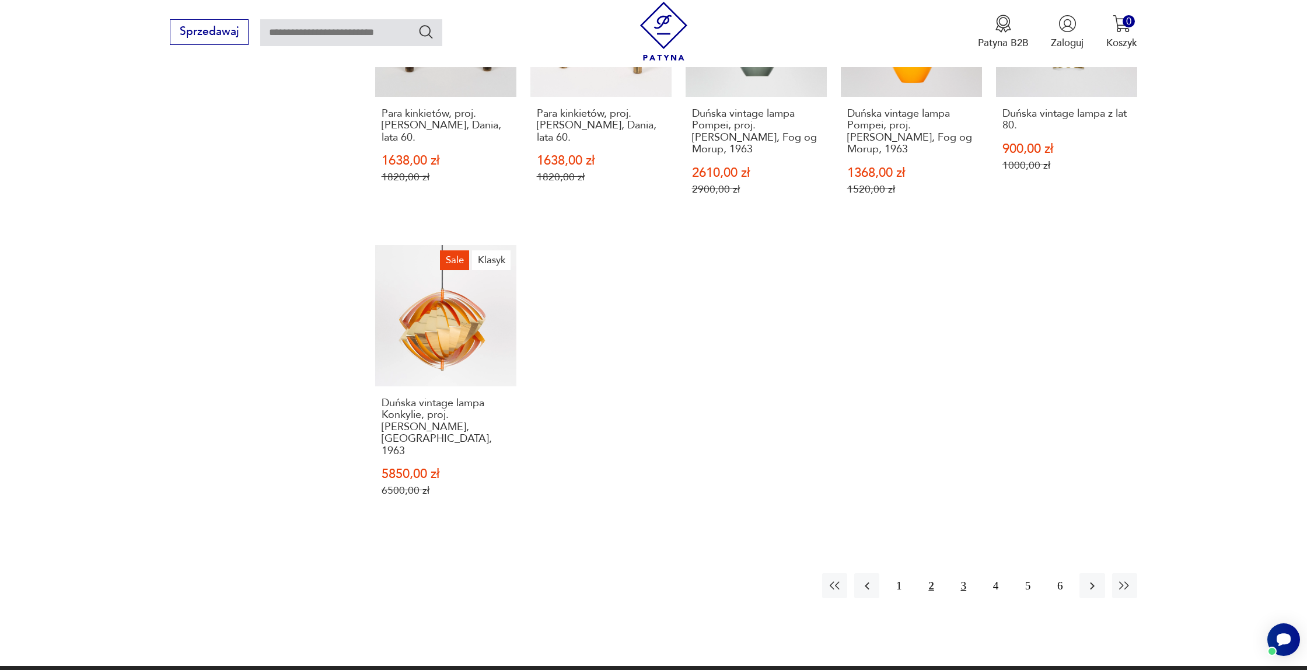
click at [965, 573] on button "3" at bounding box center [963, 585] width 25 height 25
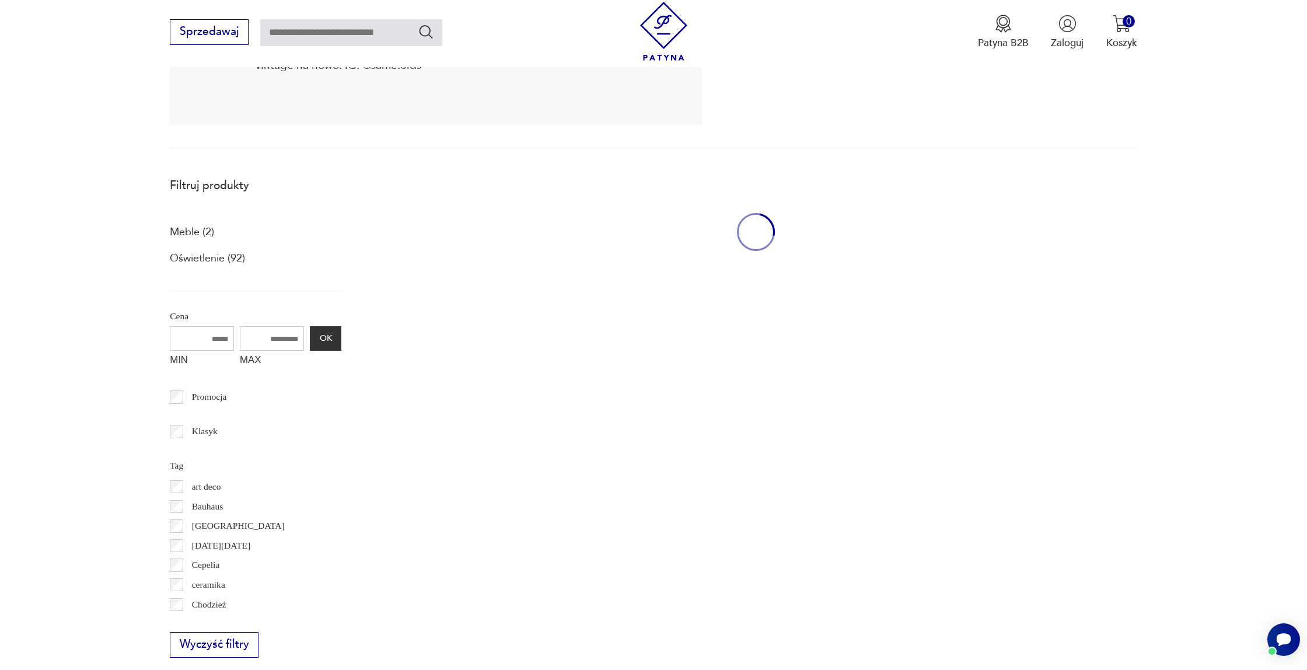
scroll to position [312, 0]
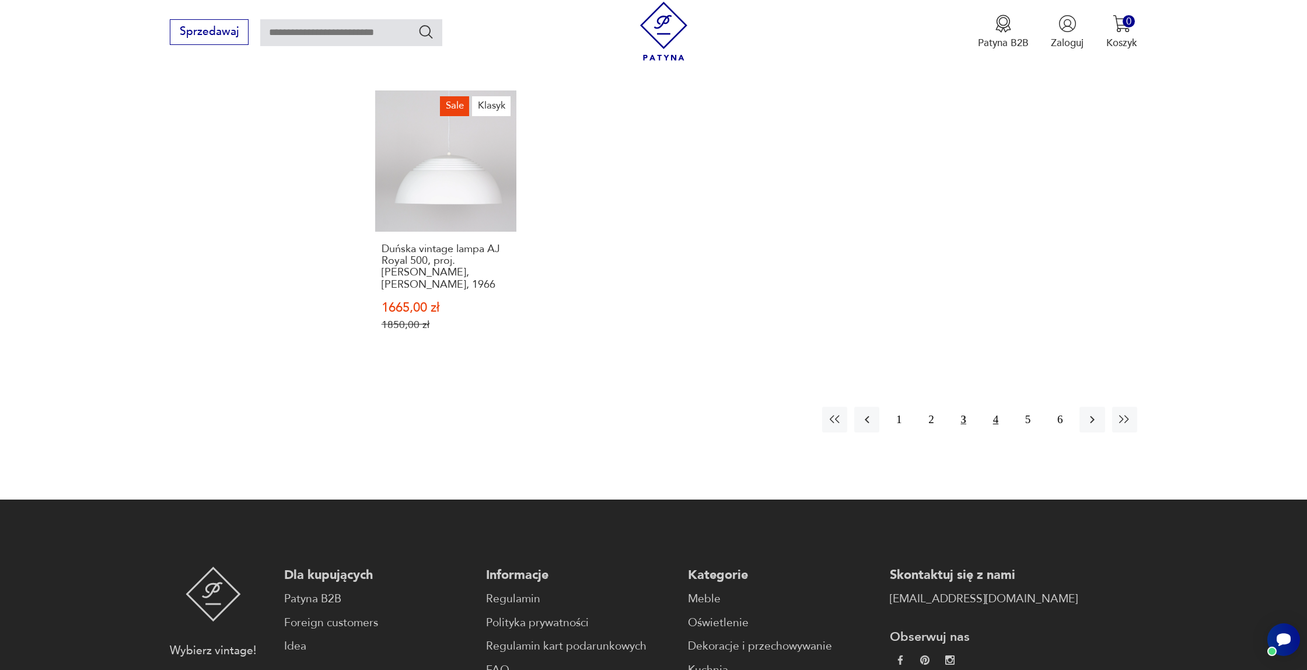
click at [998, 420] on button "4" at bounding box center [995, 419] width 25 height 25
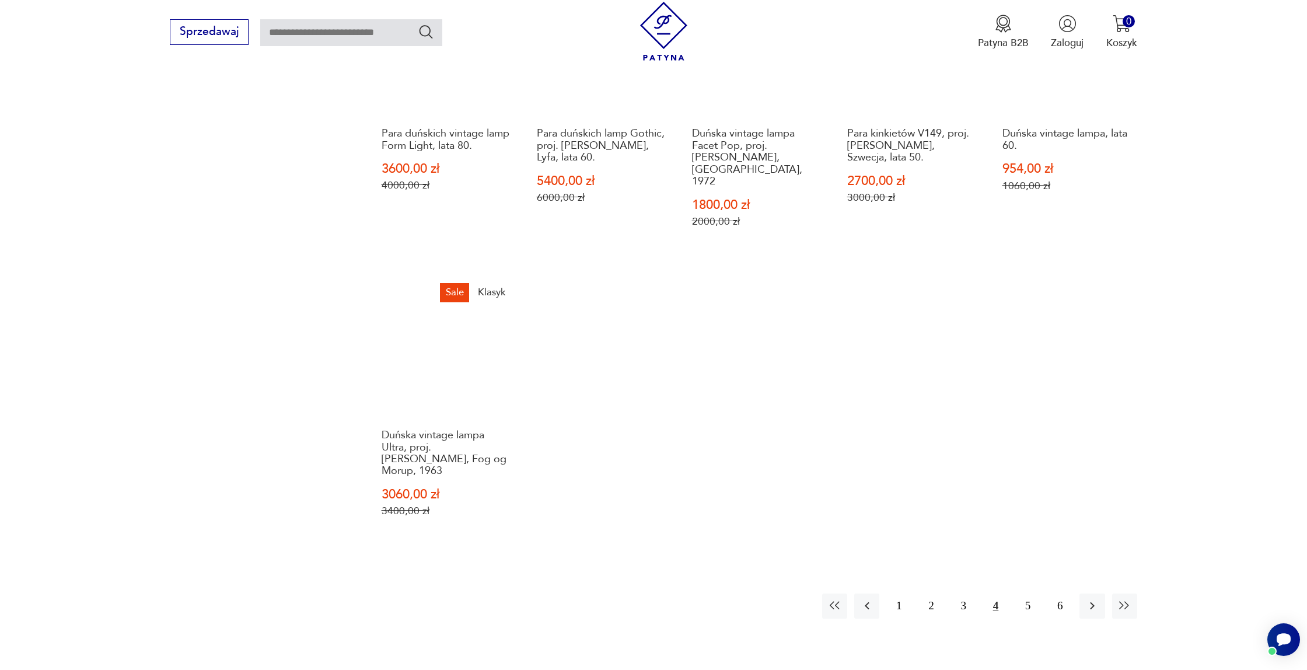
scroll to position [1140, 0]
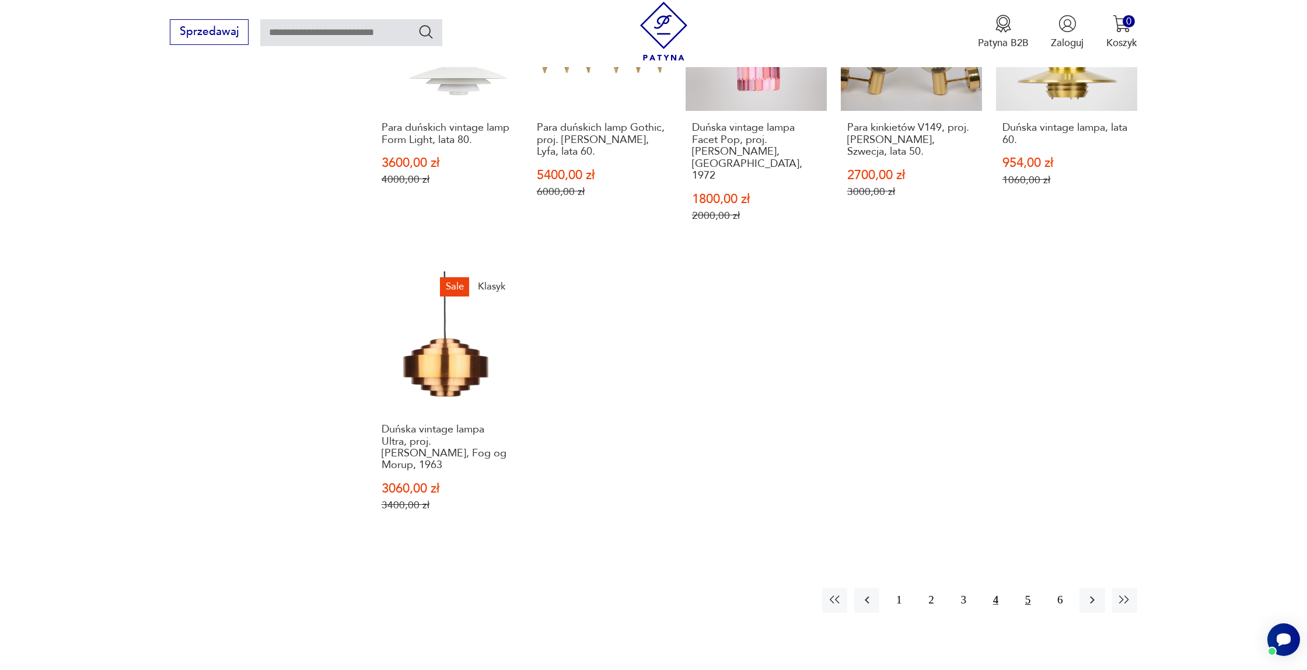
click at [1028, 587] on button "5" at bounding box center [1027, 599] width 25 height 25
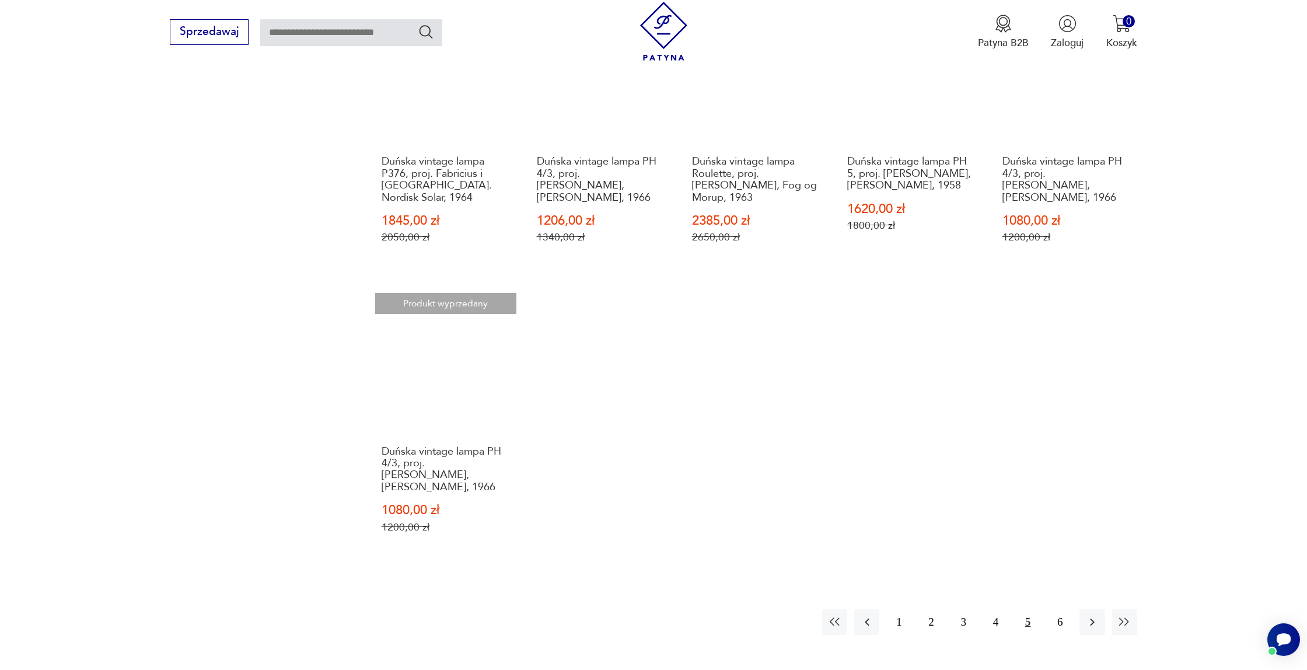
scroll to position [1117, 0]
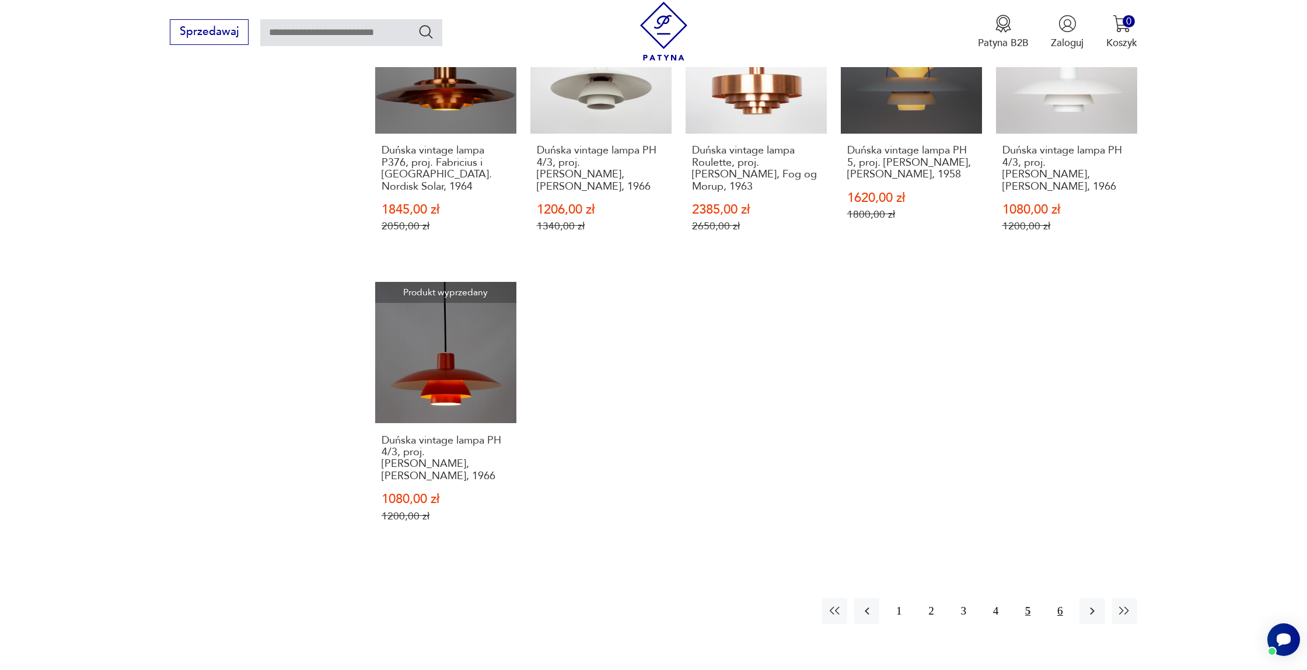
click at [1059, 601] on button "6" at bounding box center [1059, 610] width 25 height 25
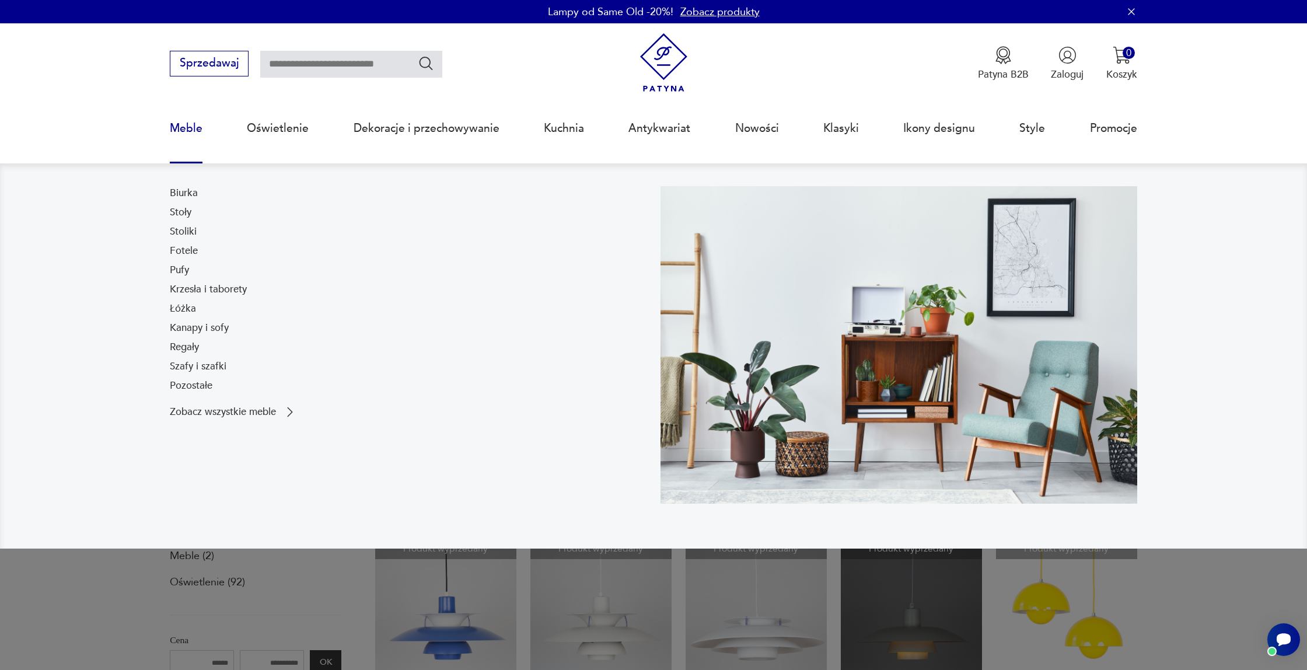
click at [187, 126] on link "Meble" at bounding box center [186, 128] width 33 height 54
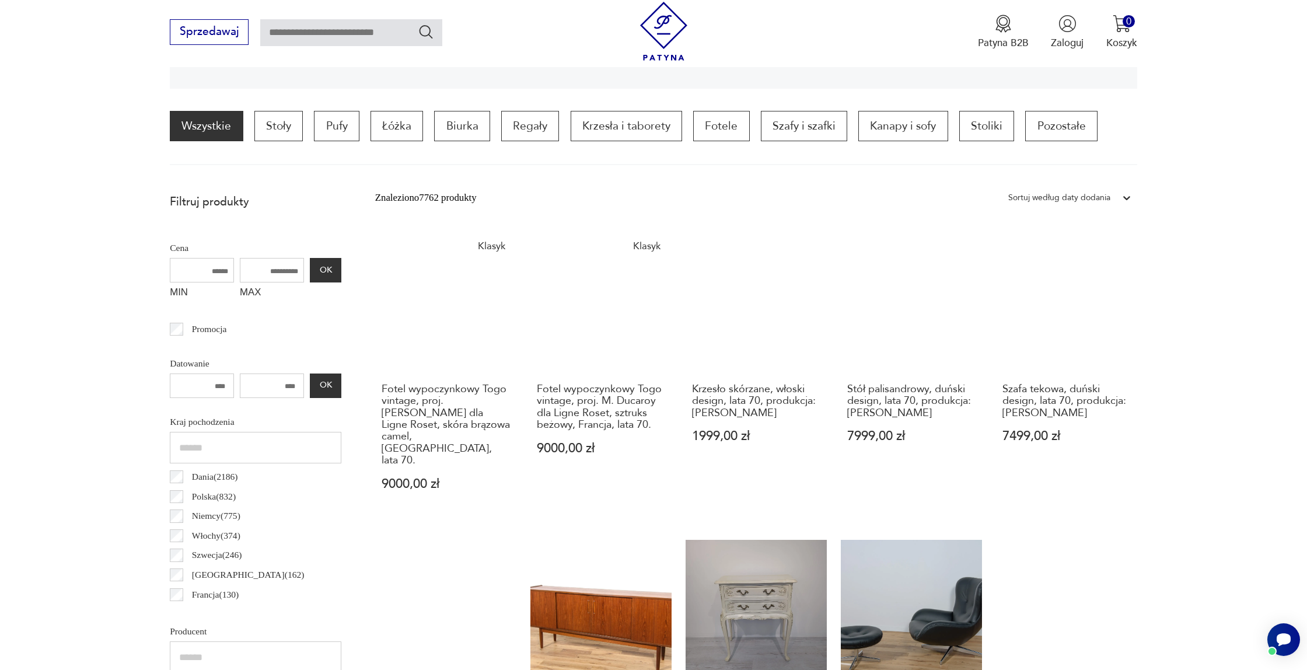
scroll to position [332, 0]
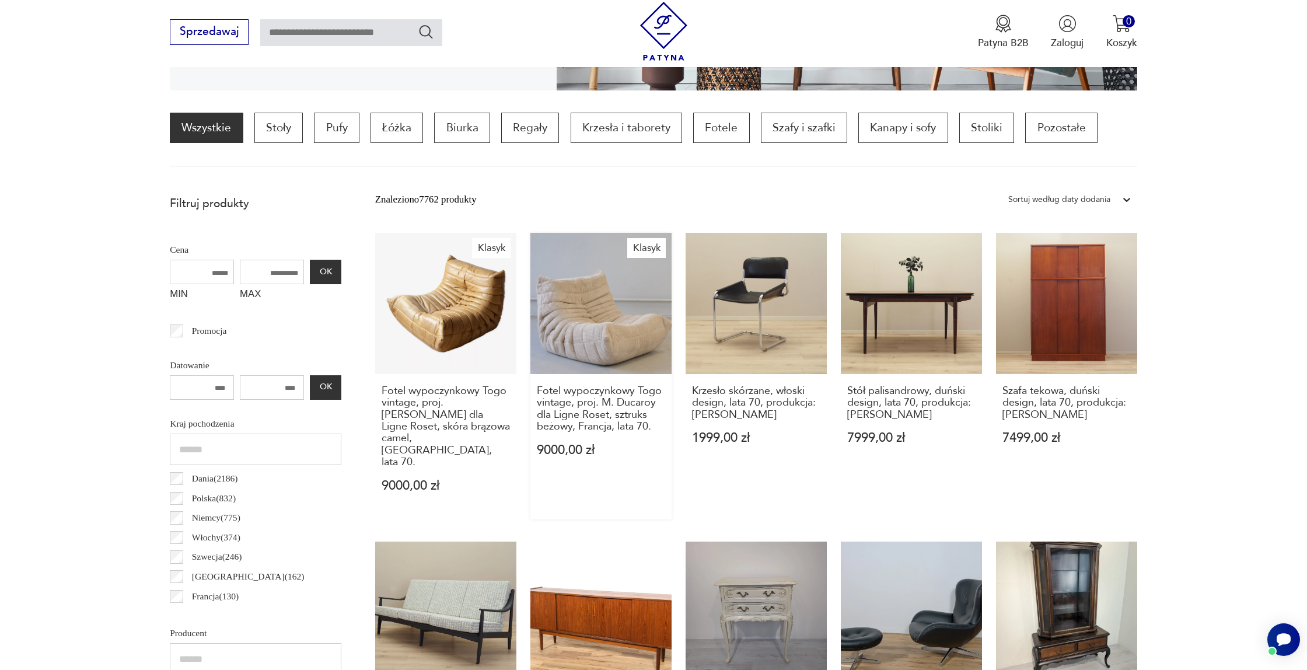
click at [586, 313] on link "Klasyk Fotel wypoczynkowy Togo vintage, proj. M. Ducaroy dla Ligne Roset, sztru…" at bounding box center [600, 376] width 141 height 286
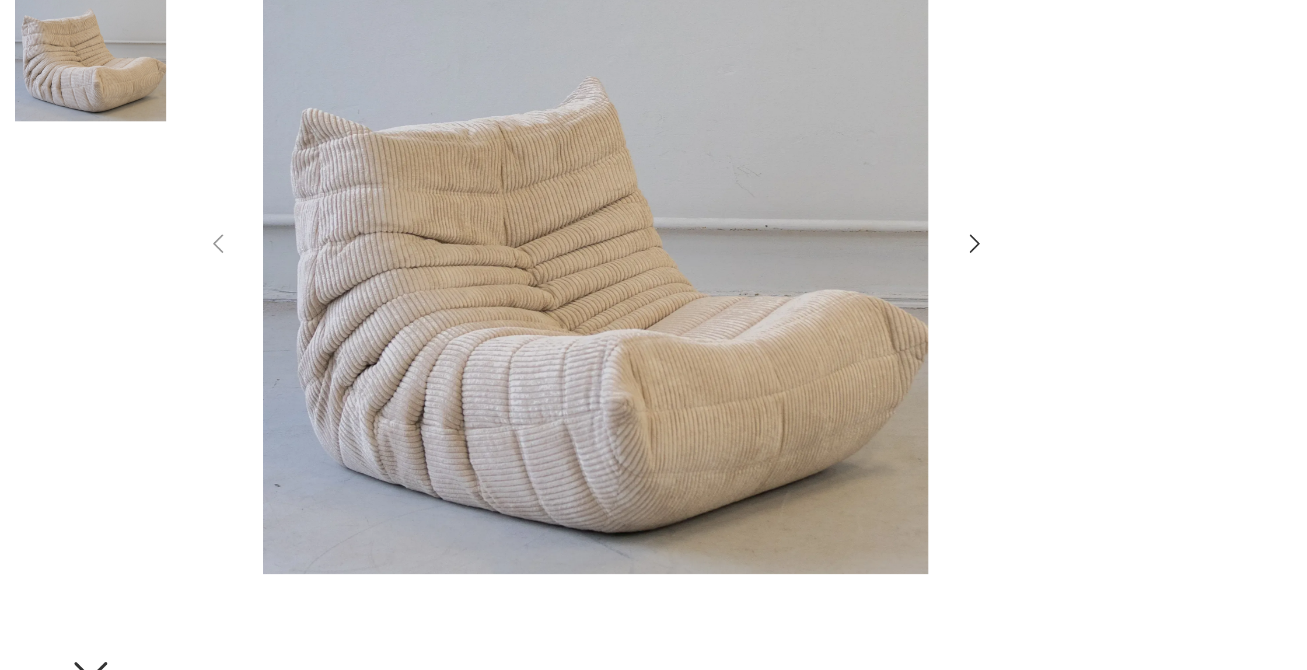
scroll to position [50, 0]
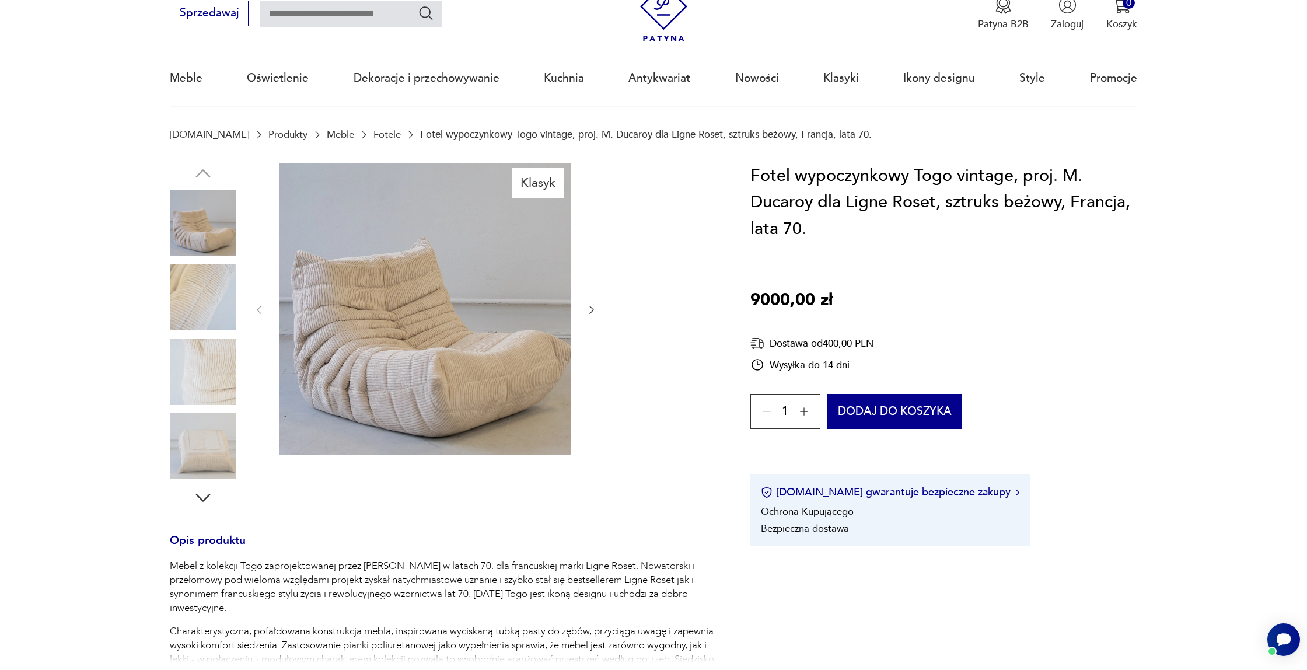
click at [209, 463] on img at bounding box center [203, 445] width 66 height 66
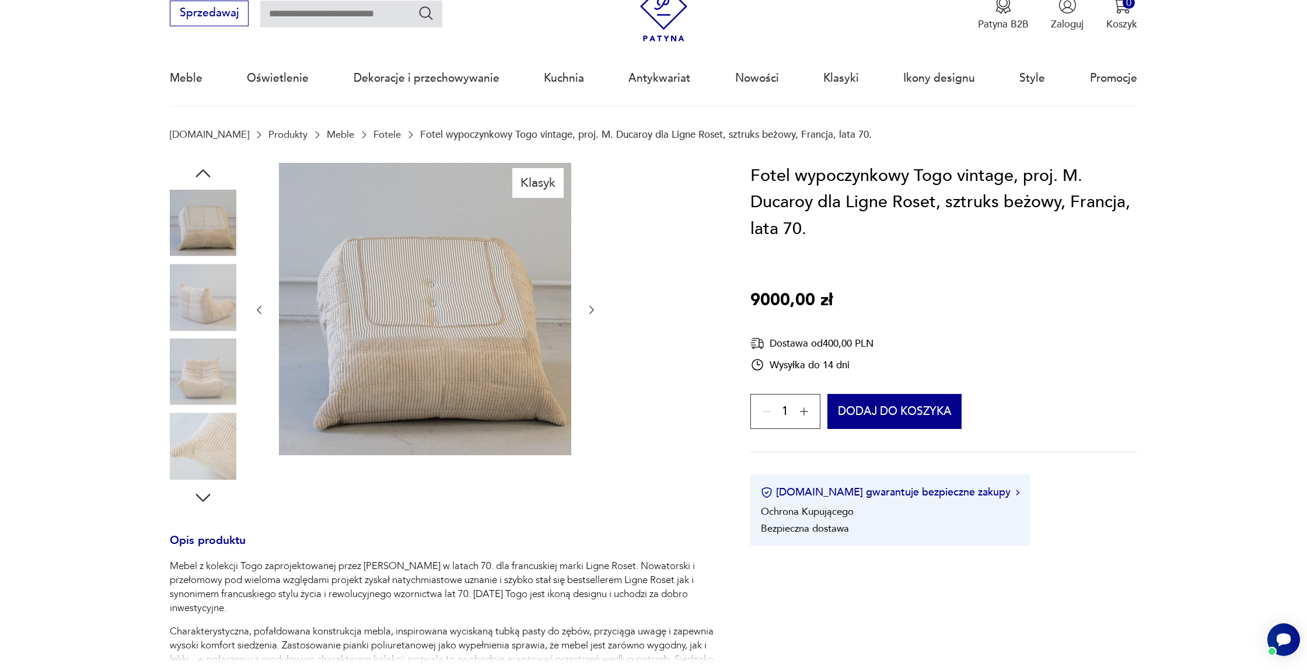
click at [209, 463] on img at bounding box center [203, 445] width 66 height 66
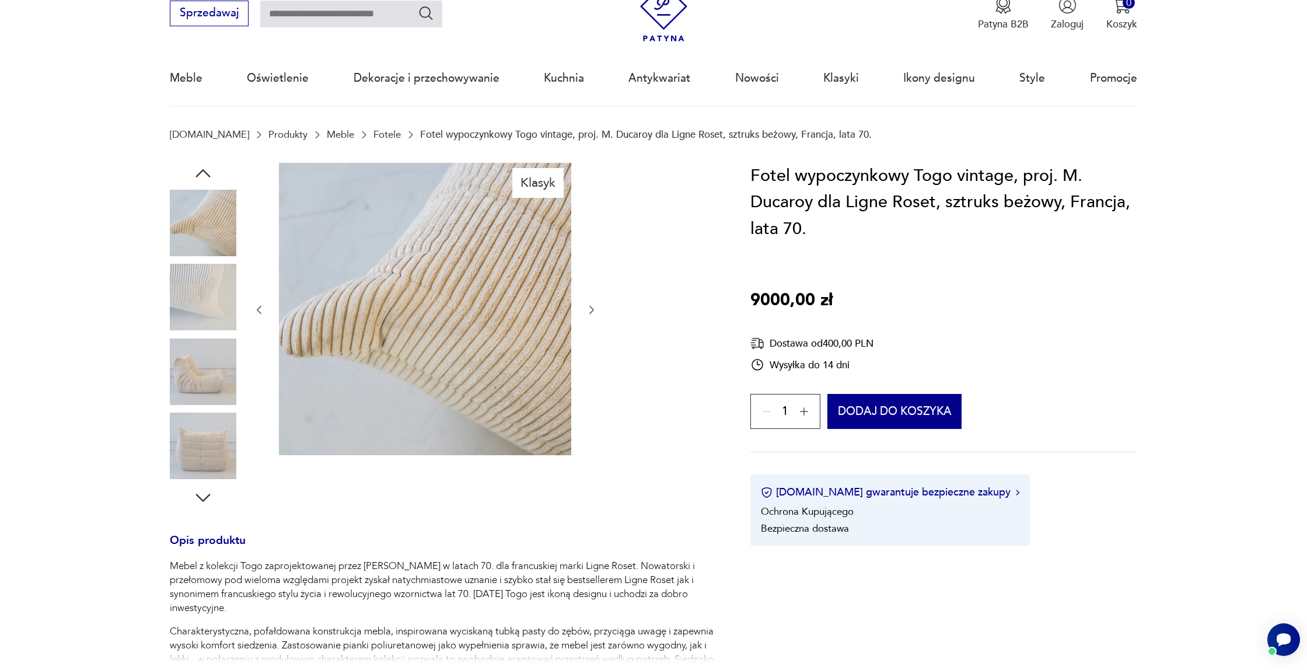
click at [209, 463] on img at bounding box center [203, 445] width 66 height 66
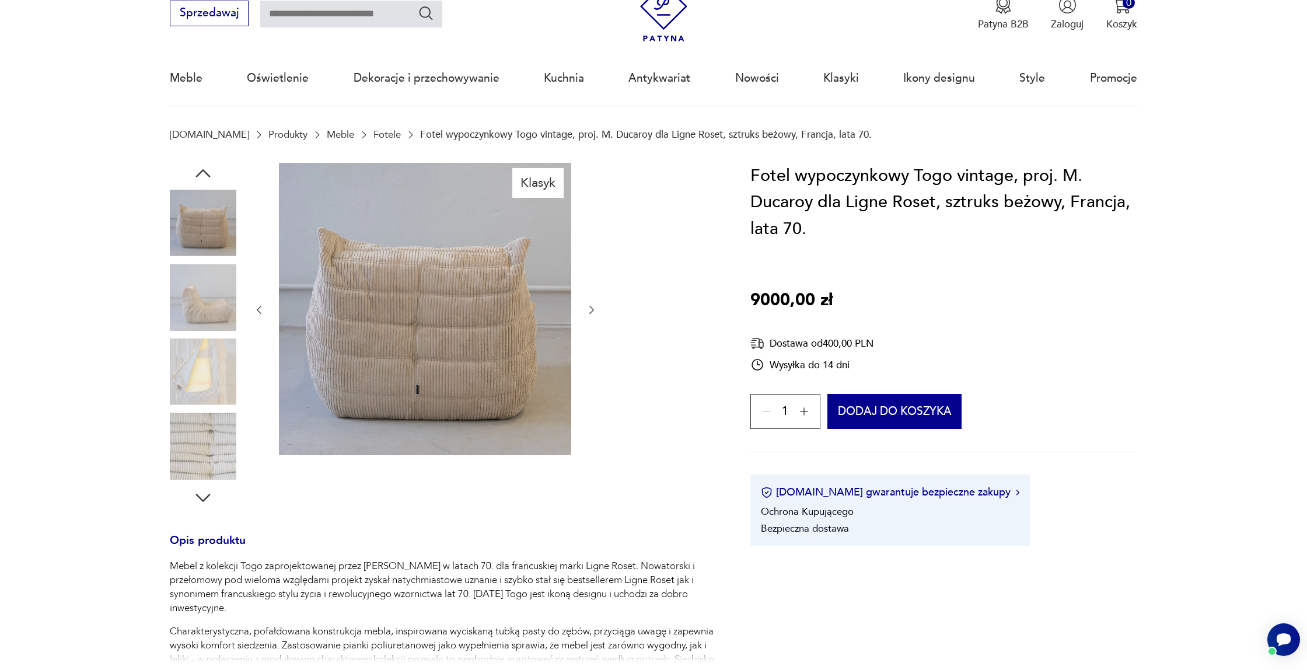
click at [209, 463] on img at bounding box center [203, 445] width 66 height 66
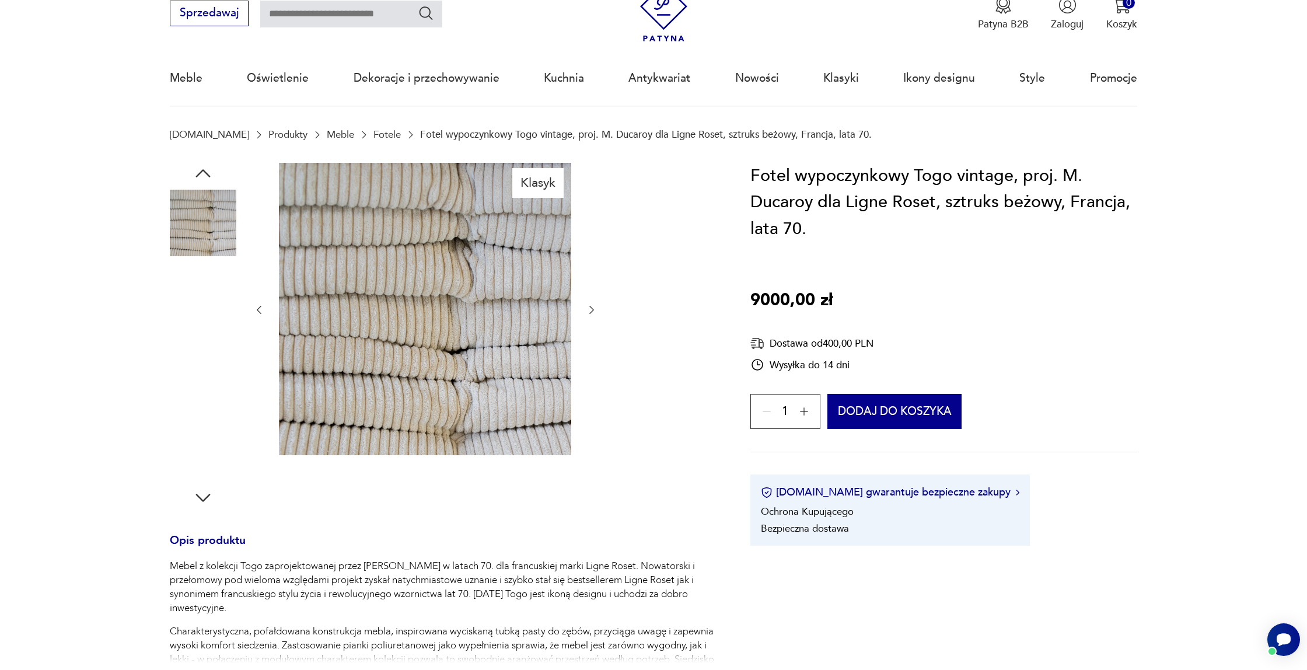
click at [209, 463] on img at bounding box center [203, 445] width 66 height 66
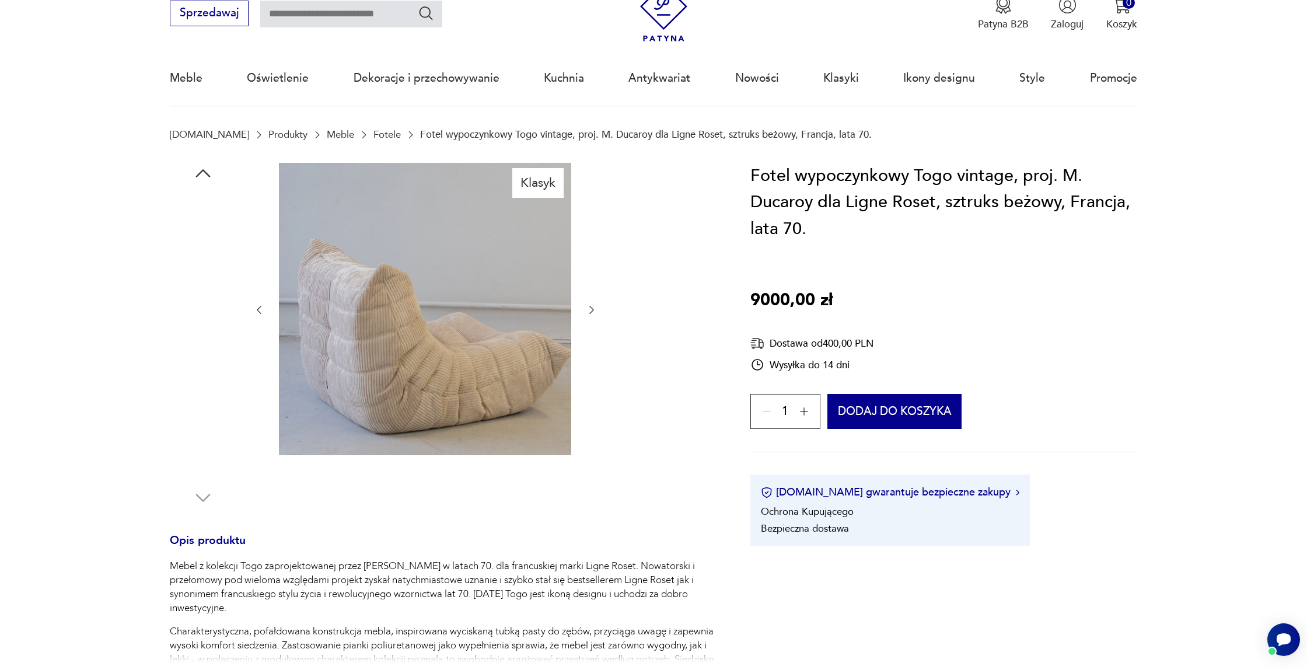
click at [209, 463] on img at bounding box center [203, 445] width 66 height 66
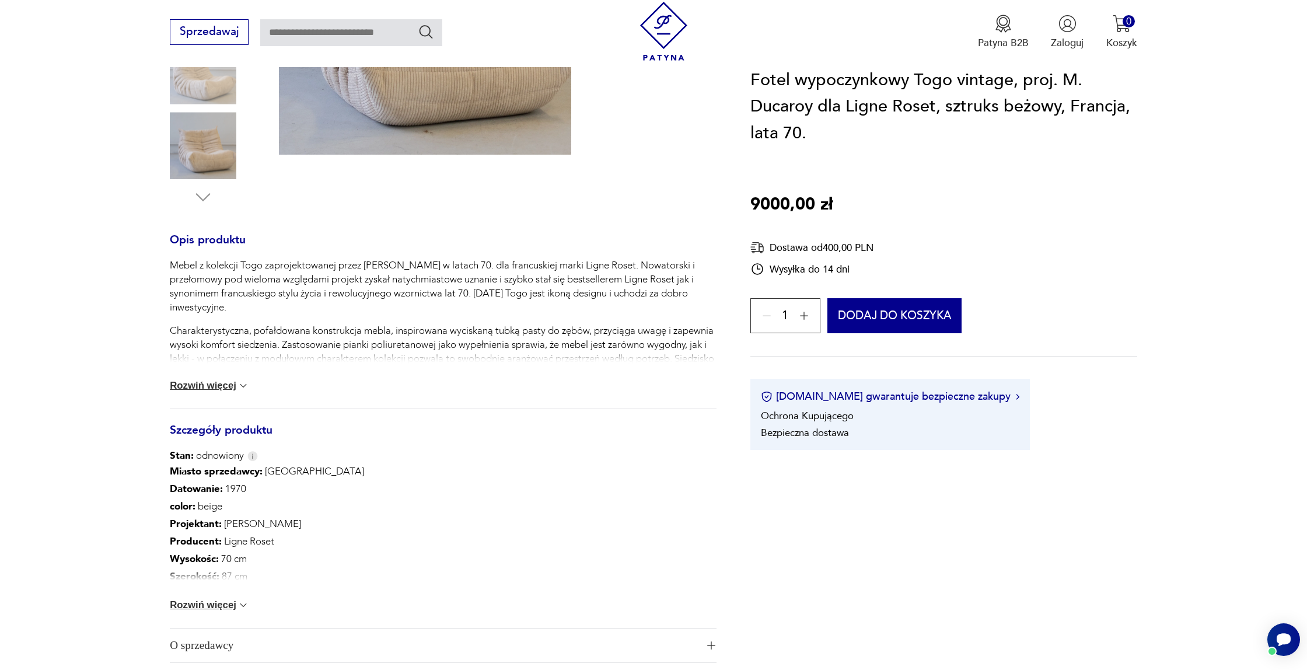
scroll to position [0, 0]
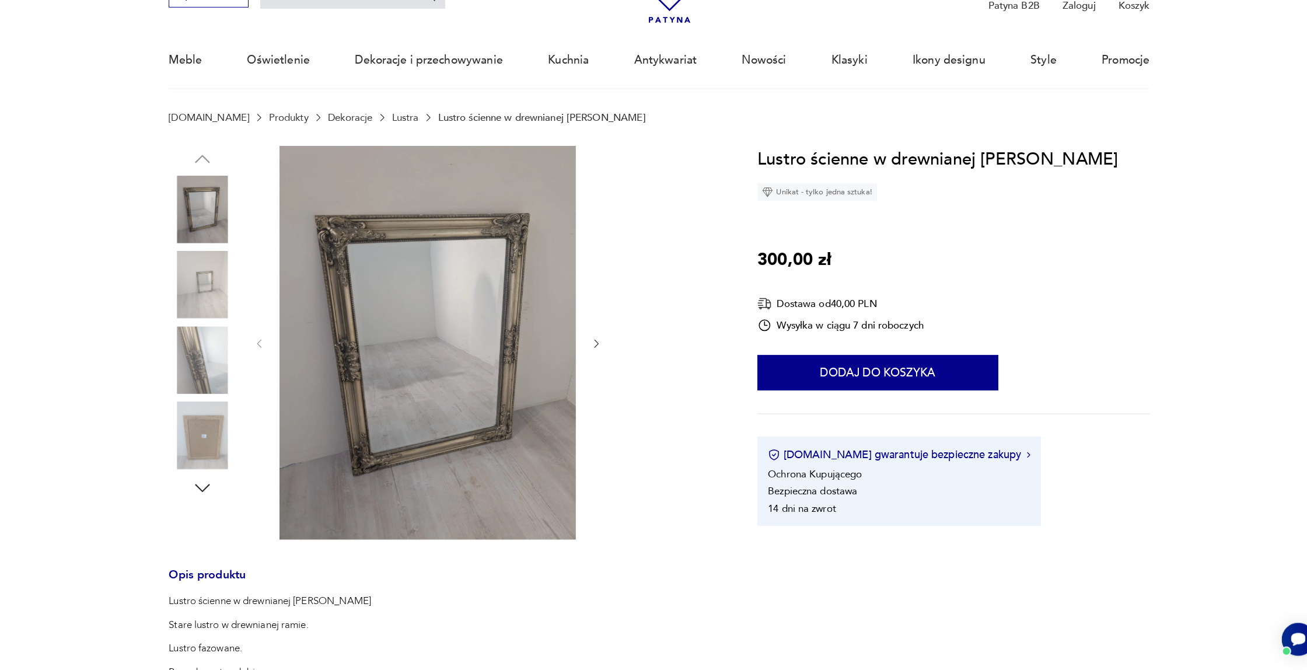
scroll to position [64, 0]
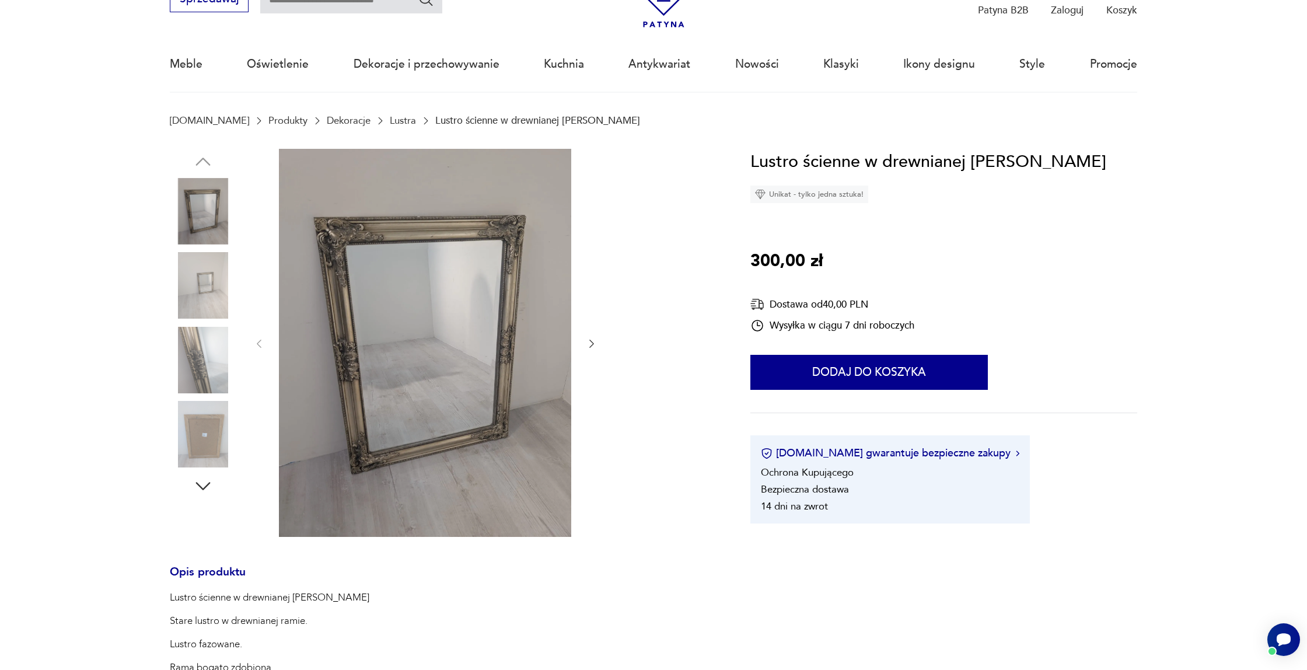
click at [197, 425] on img at bounding box center [203, 434] width 66 height 66
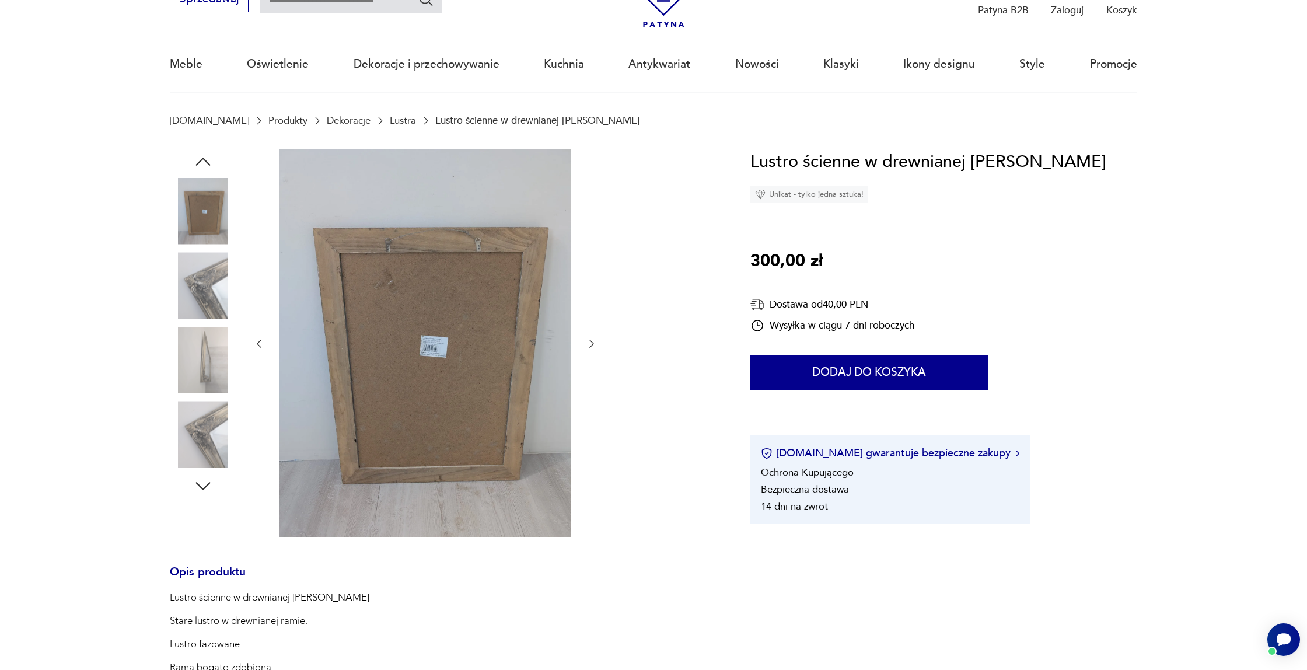
click at [213, 378] on img at bounding box center [203, 360] width 66 height 66
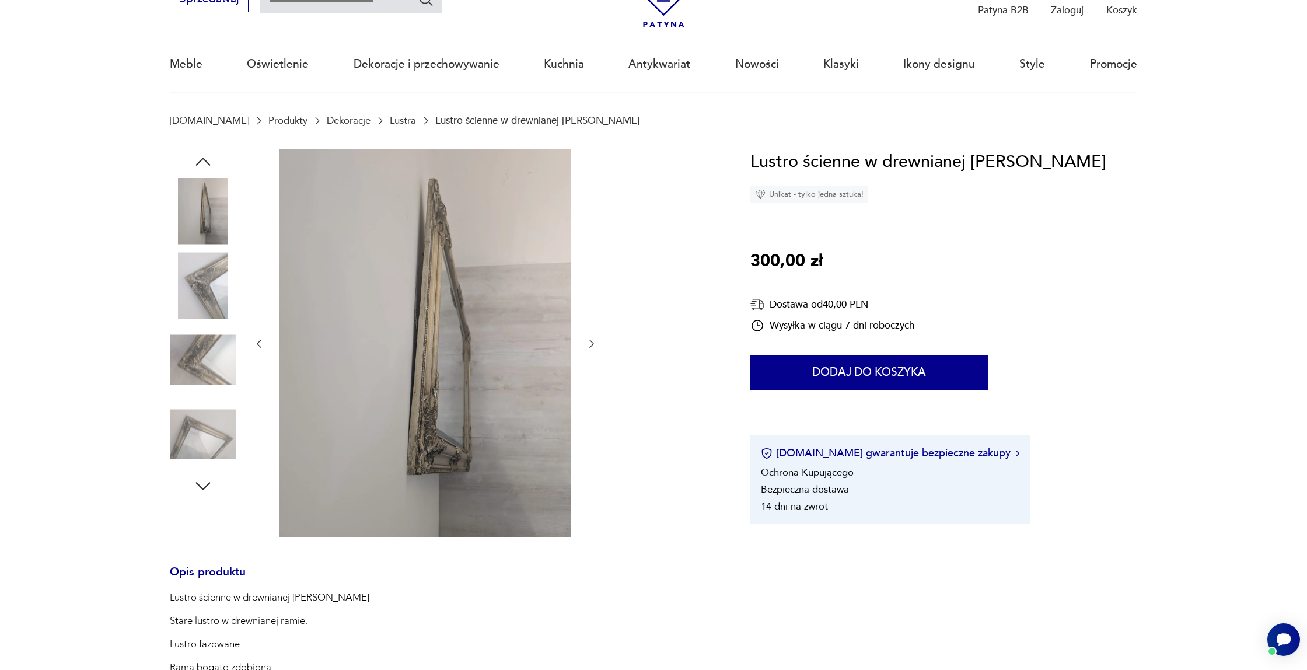
click at [204, 414] on img at bounding box center [203, 434] width 66 height 66
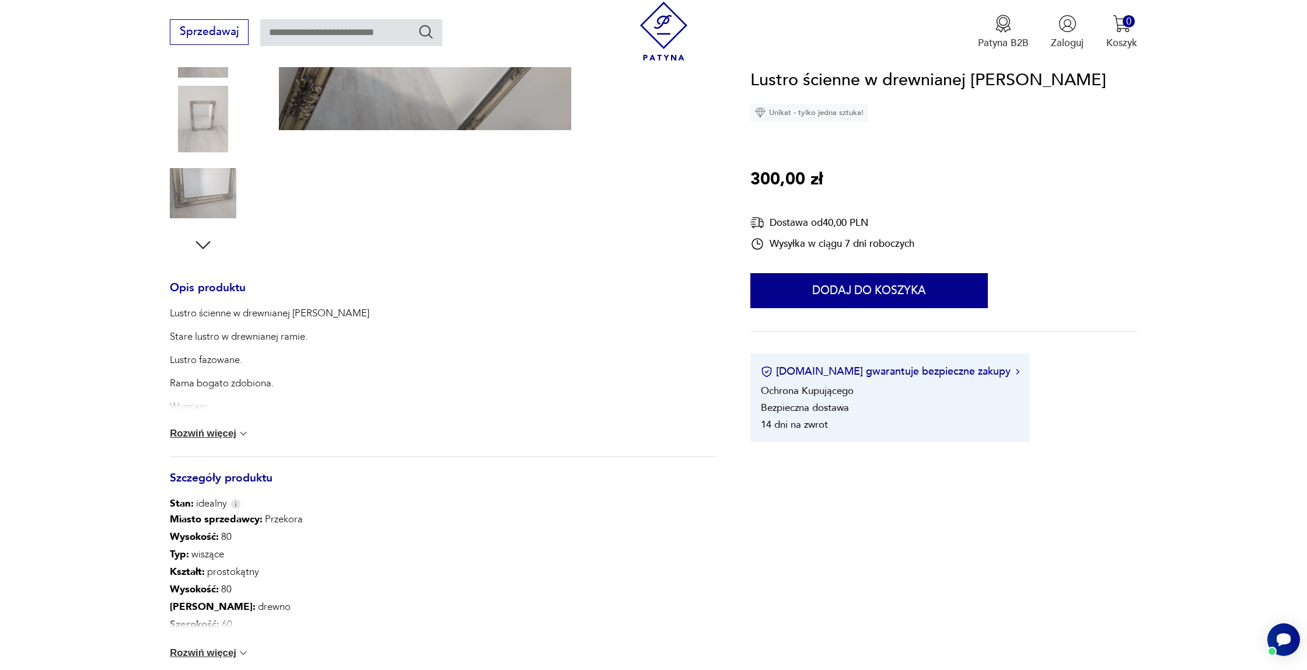
scroll to position [318, 0]
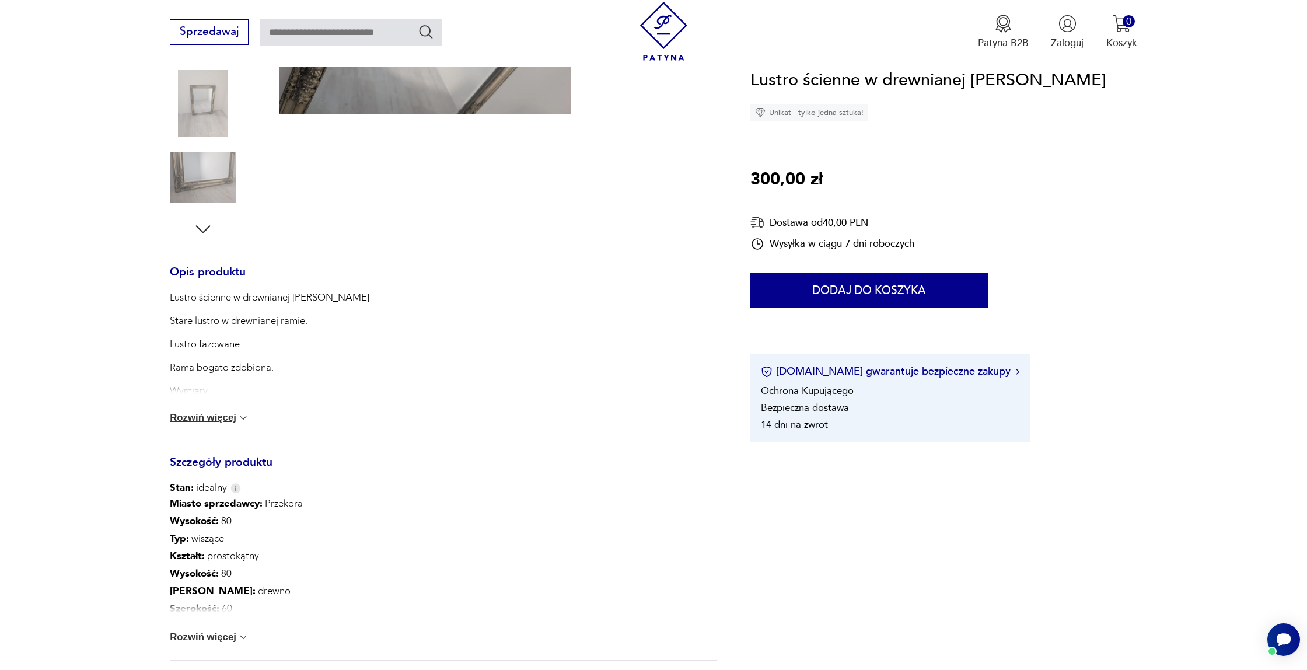
click at [204, 414] on button "Rozwiń więcej" at bounding box center [209, 418] width 79 height 12
